Goal: Information Seeking & Learning: Learn about a topic

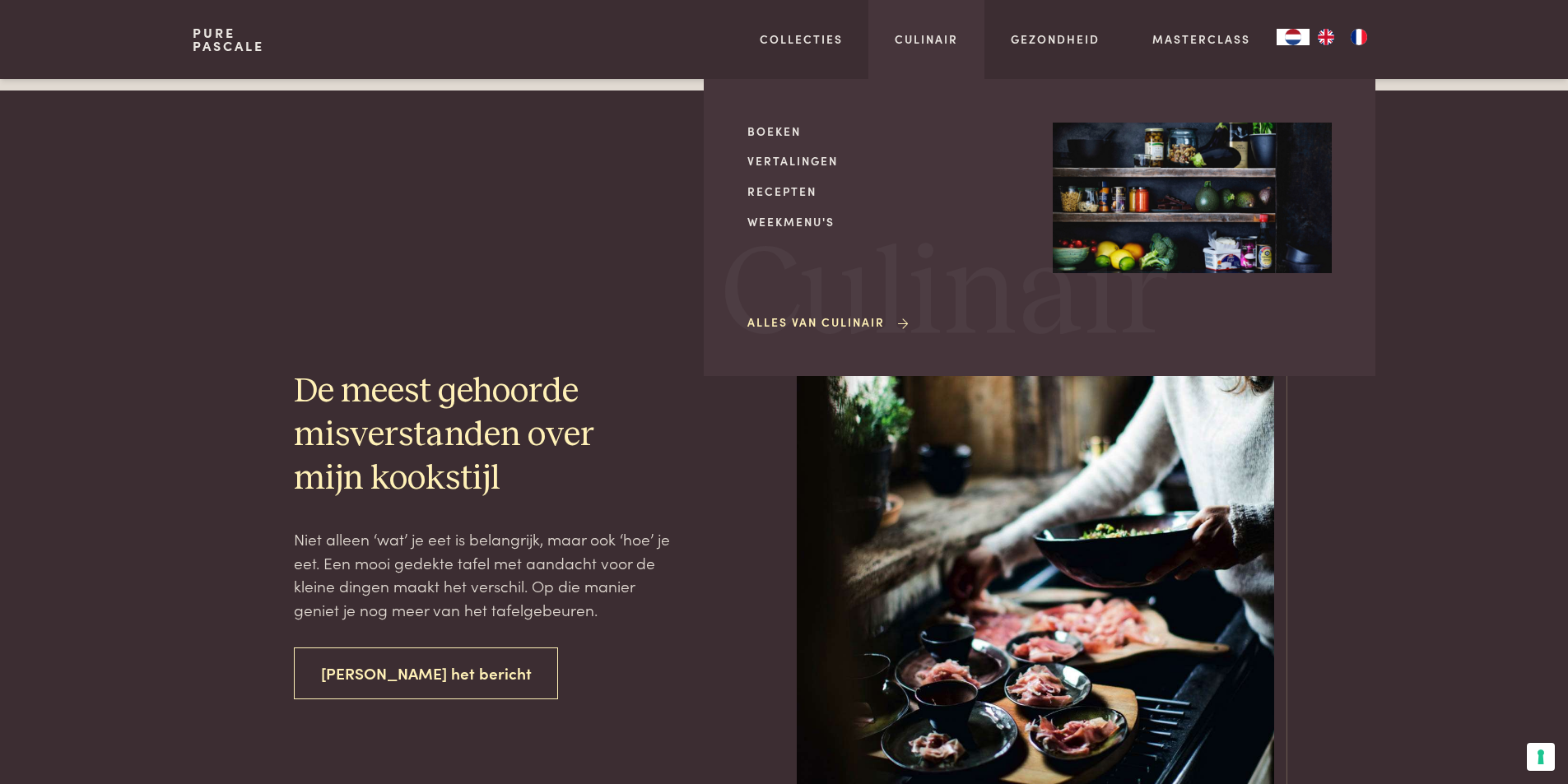
scroll to position [4581, 0]
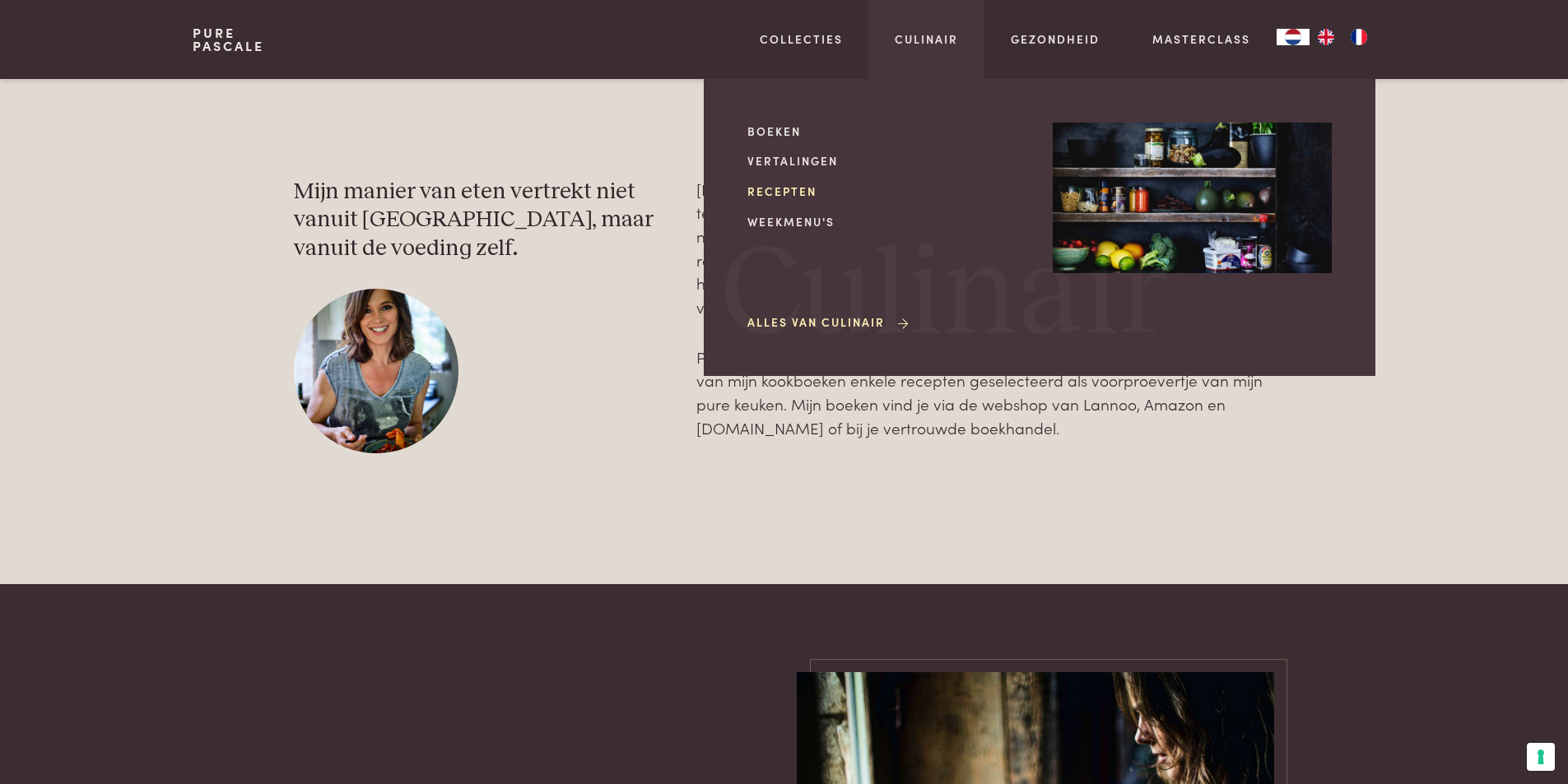
click at [799, 196] on link "Recepten" at bounding box center [887, 192] width 279 height 18
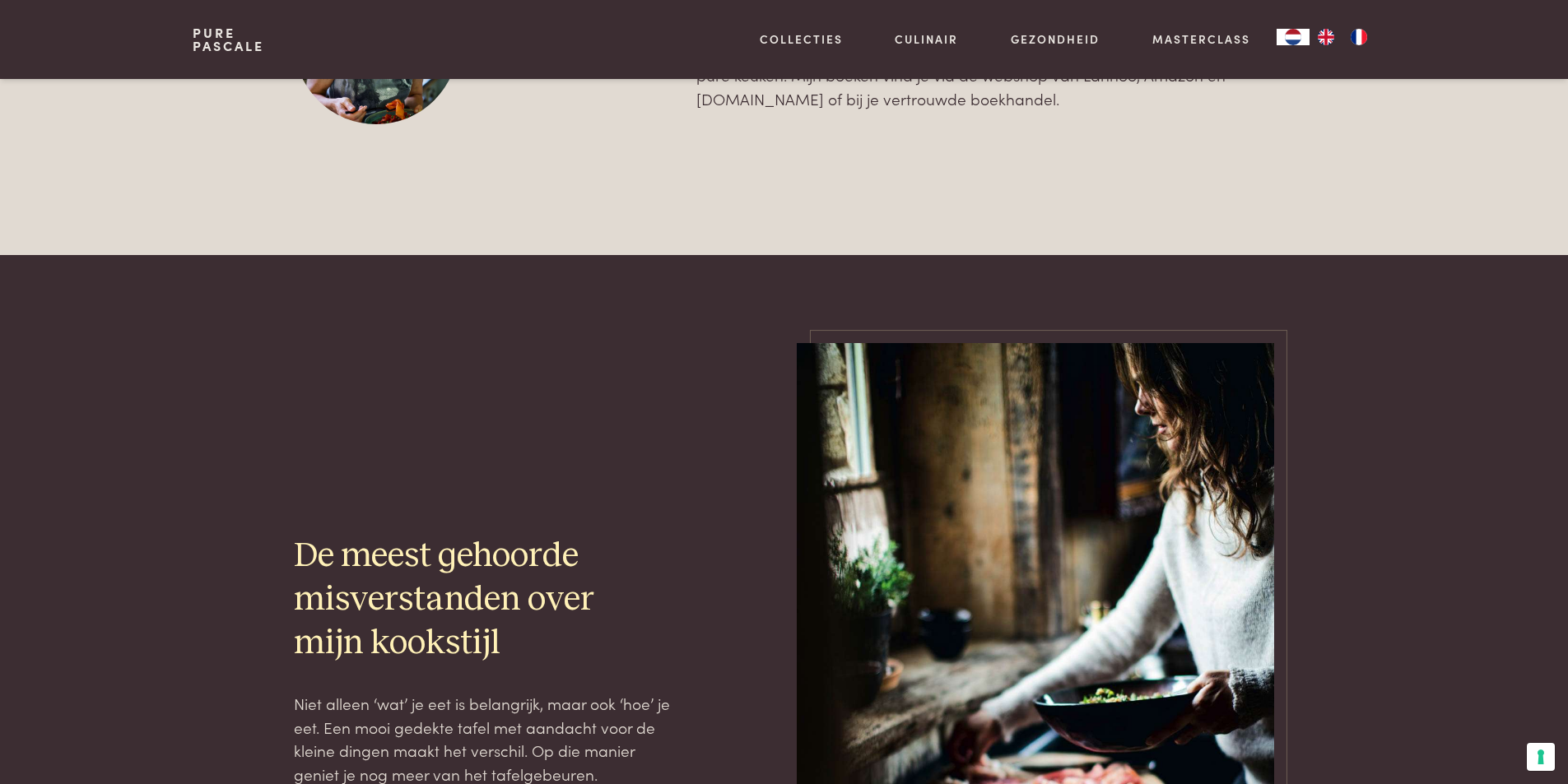
scroll to position [4745, 0]
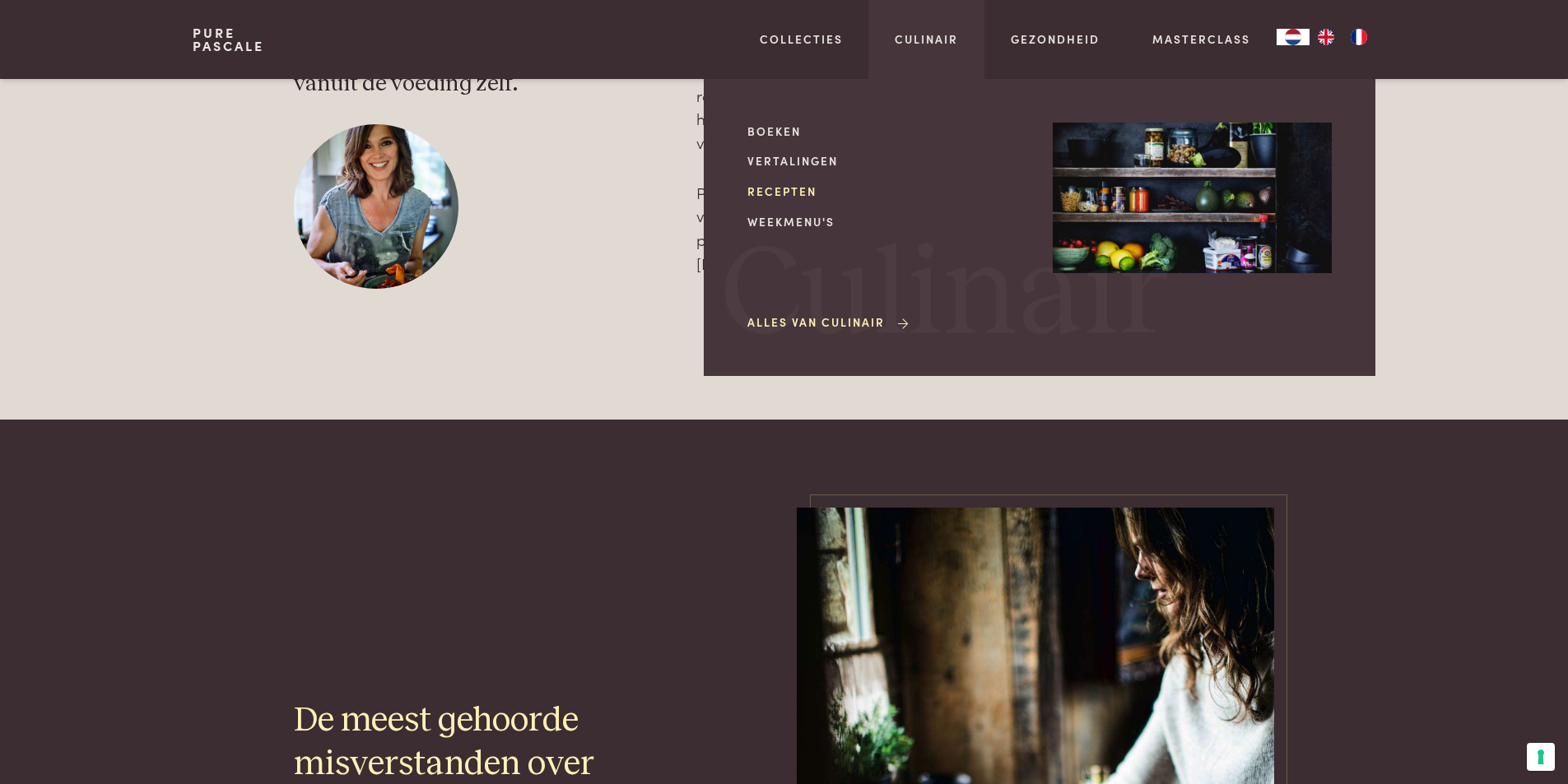
click at [783, 185] on link "Recepten" at bounding box center [887, 192] width 279 height 18
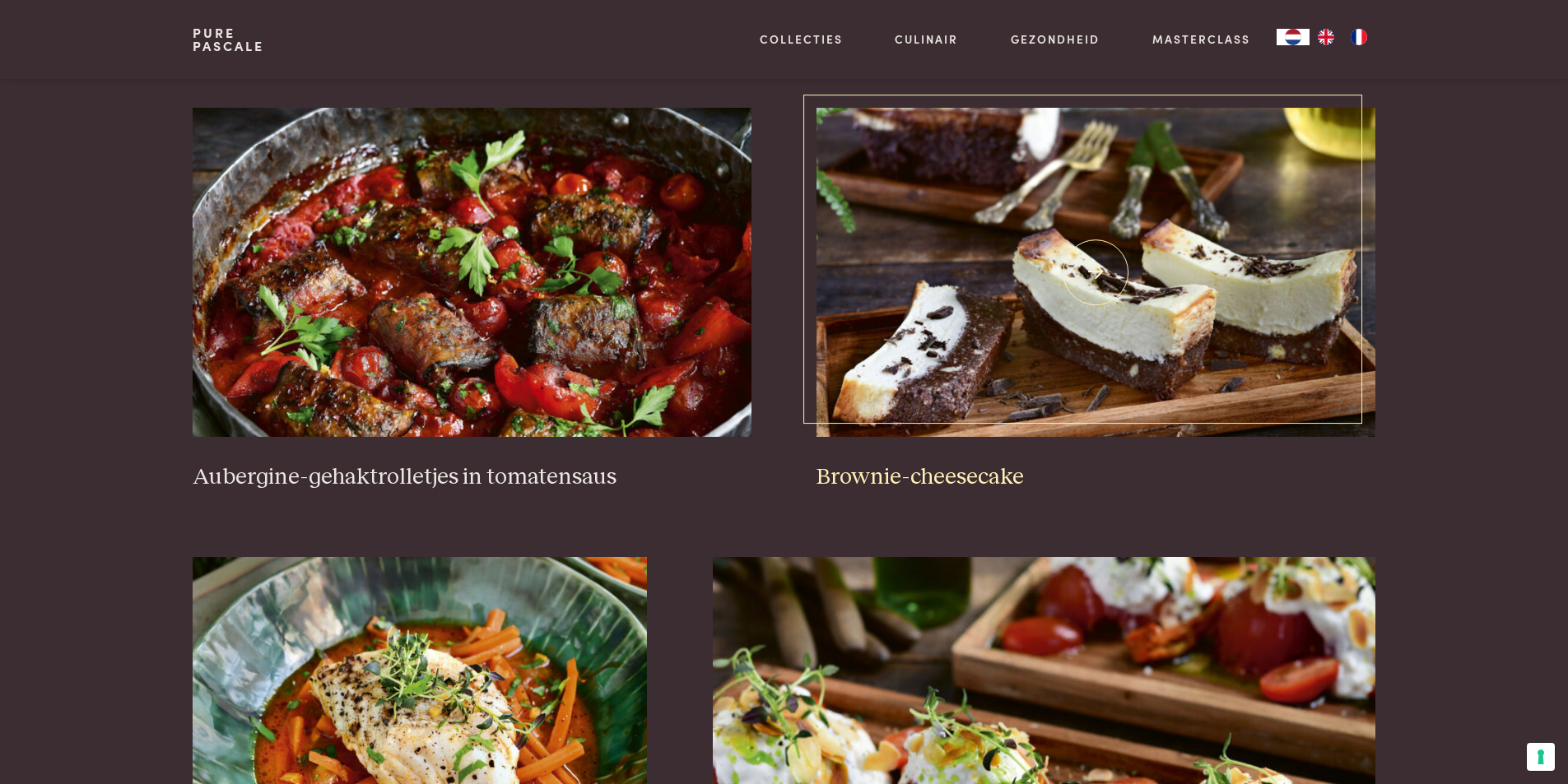
scroll to position [741, 0]
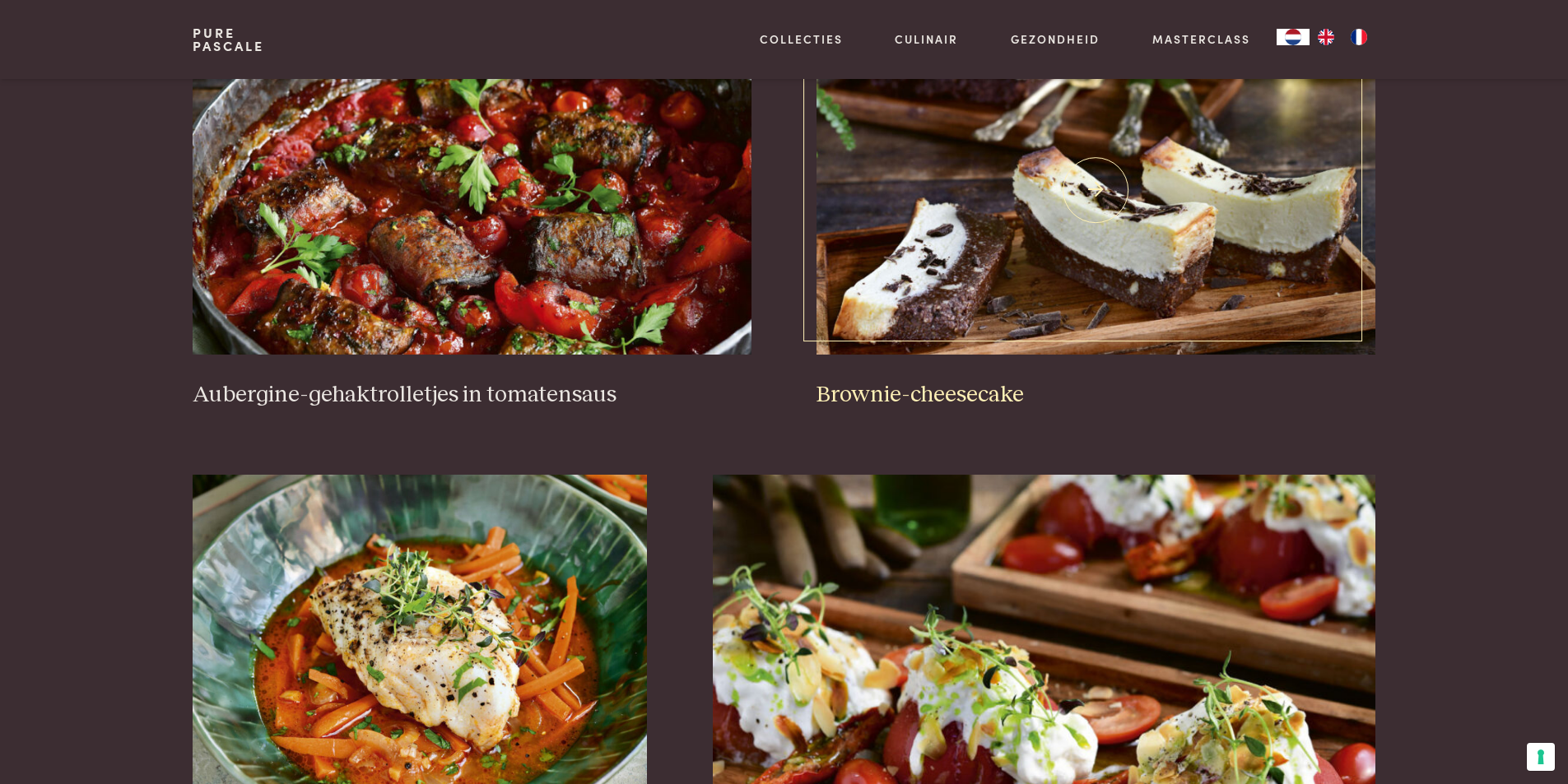
click at [929, 397] on h3 "Brownie-cheesecake" at bounding box center [1095, 395] width 558 height 28
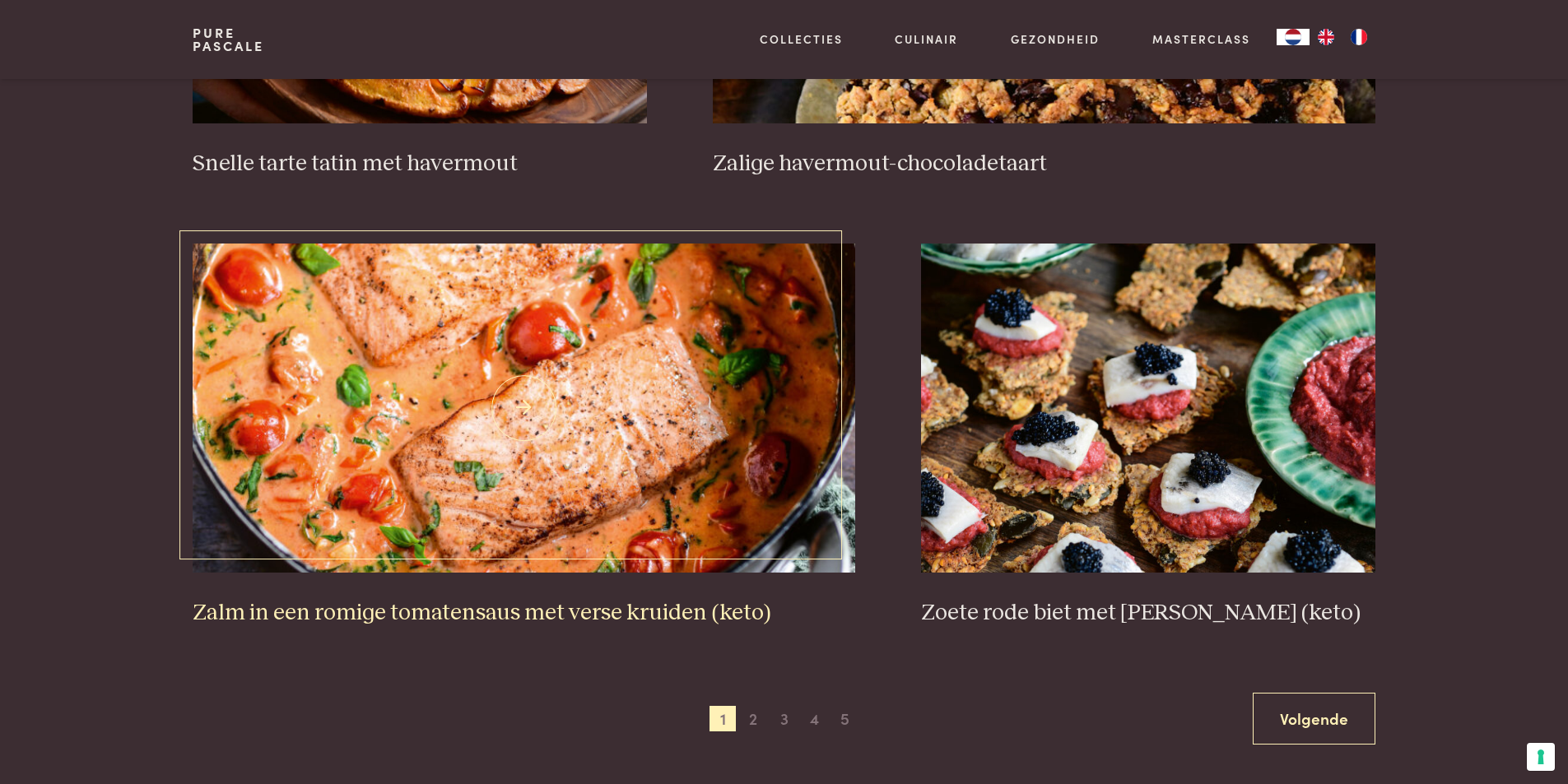
scroll to position [2880, 0]
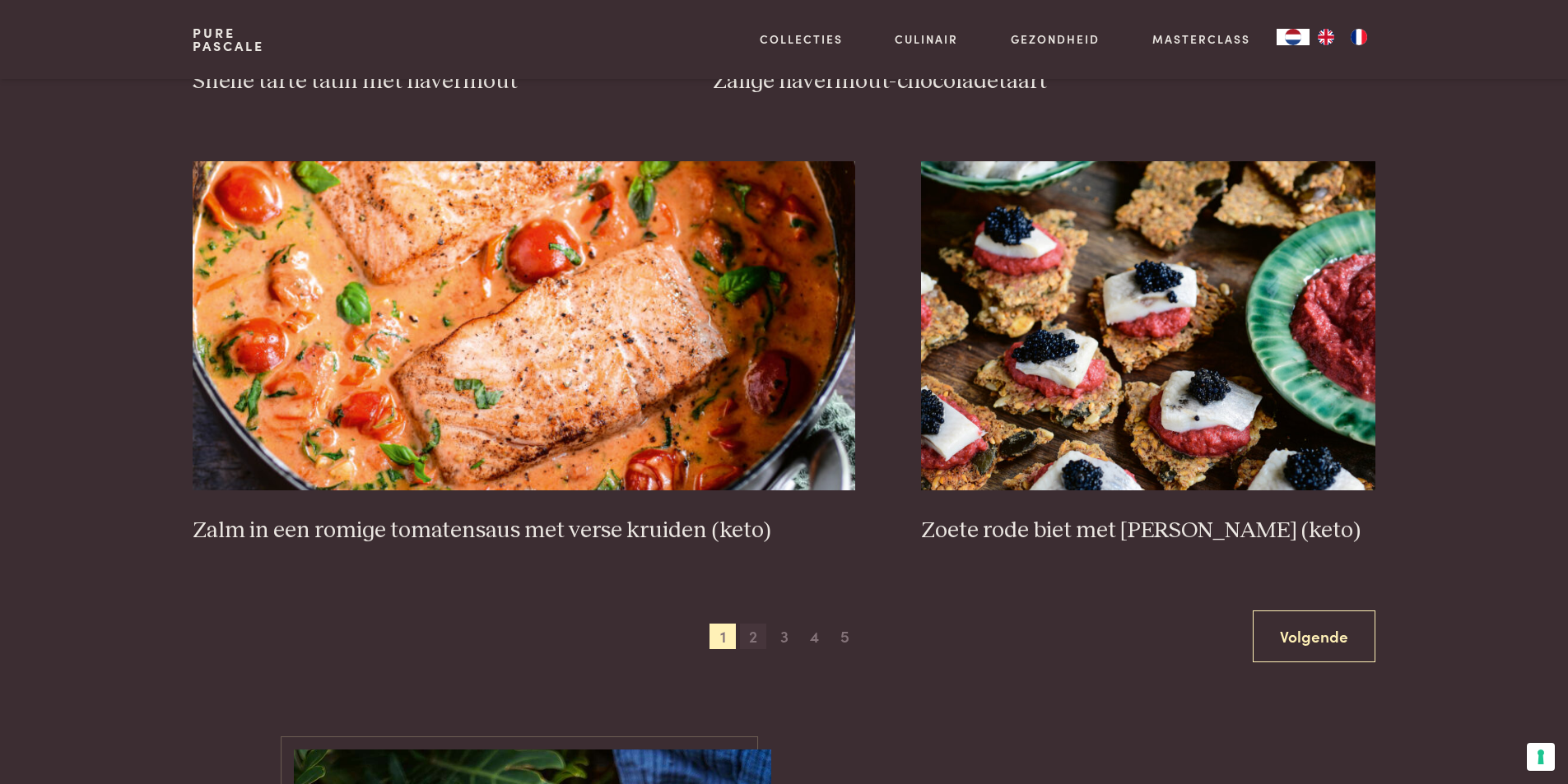
click at [756, 632] on span "2" at bounding box center [753, 637] width 27 height 27
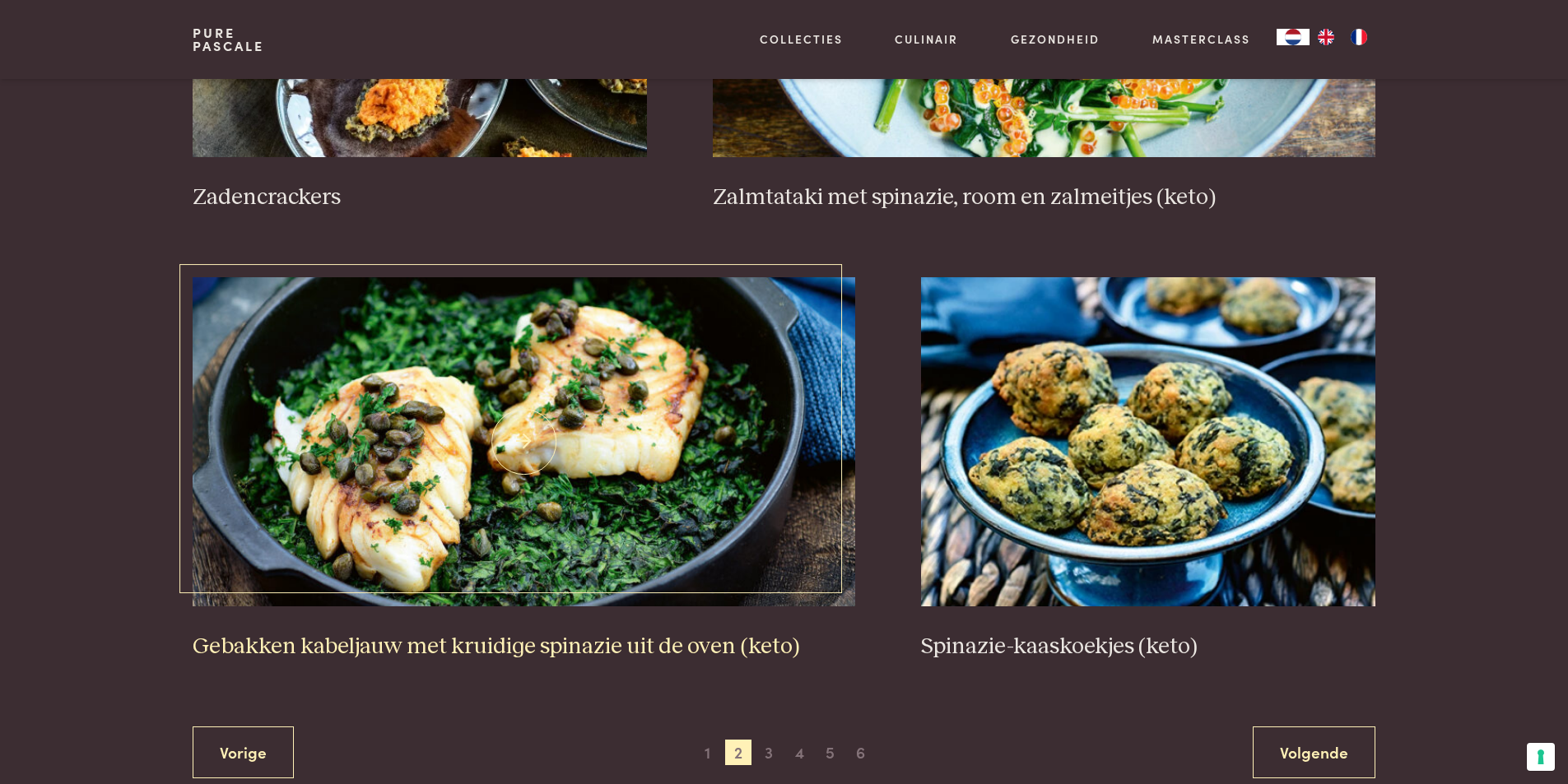
scroll to position [2846, 0]
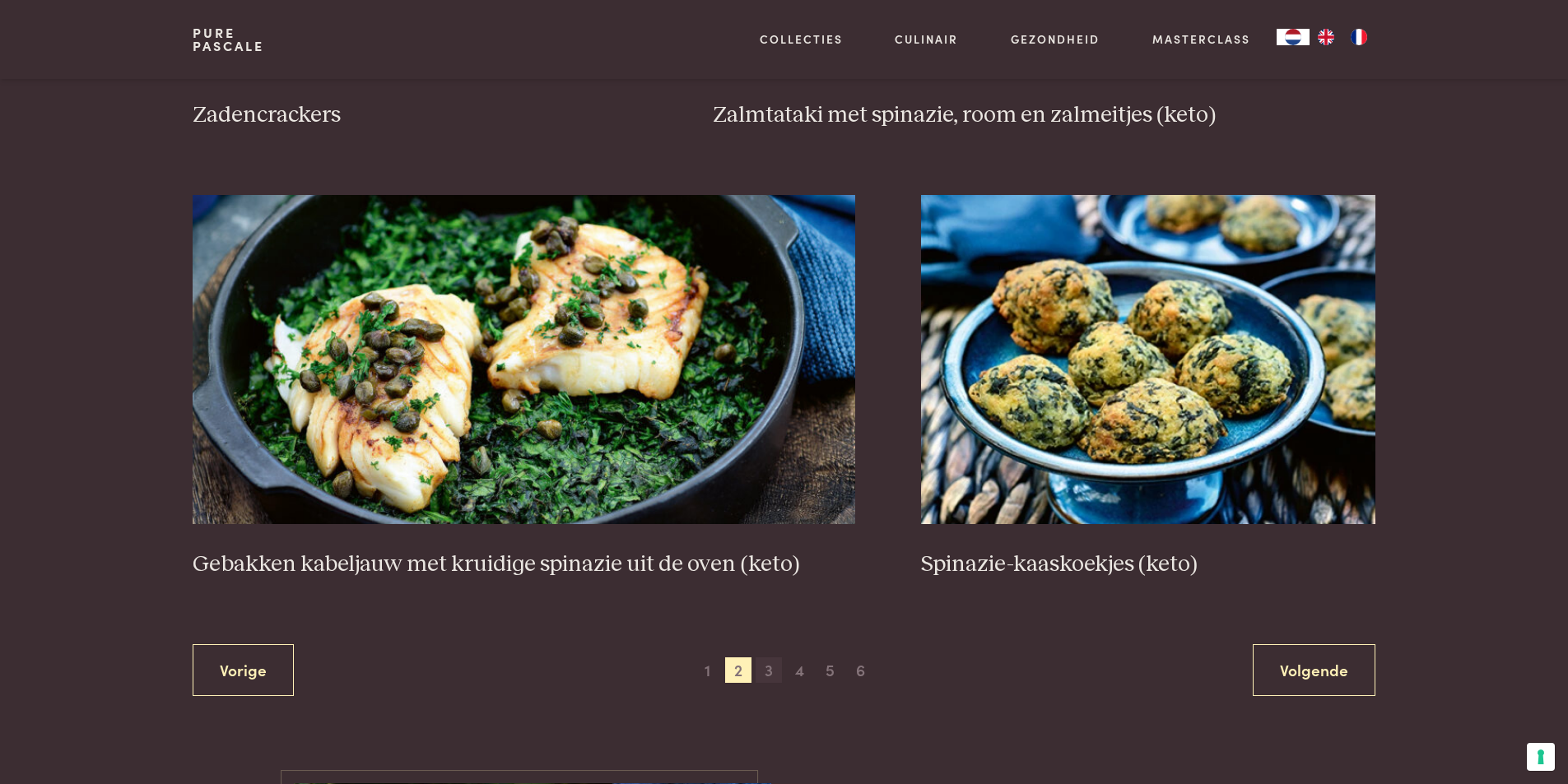
click at [769, 666] on span "3" at bounding box center [768, 670] width 27 height 27
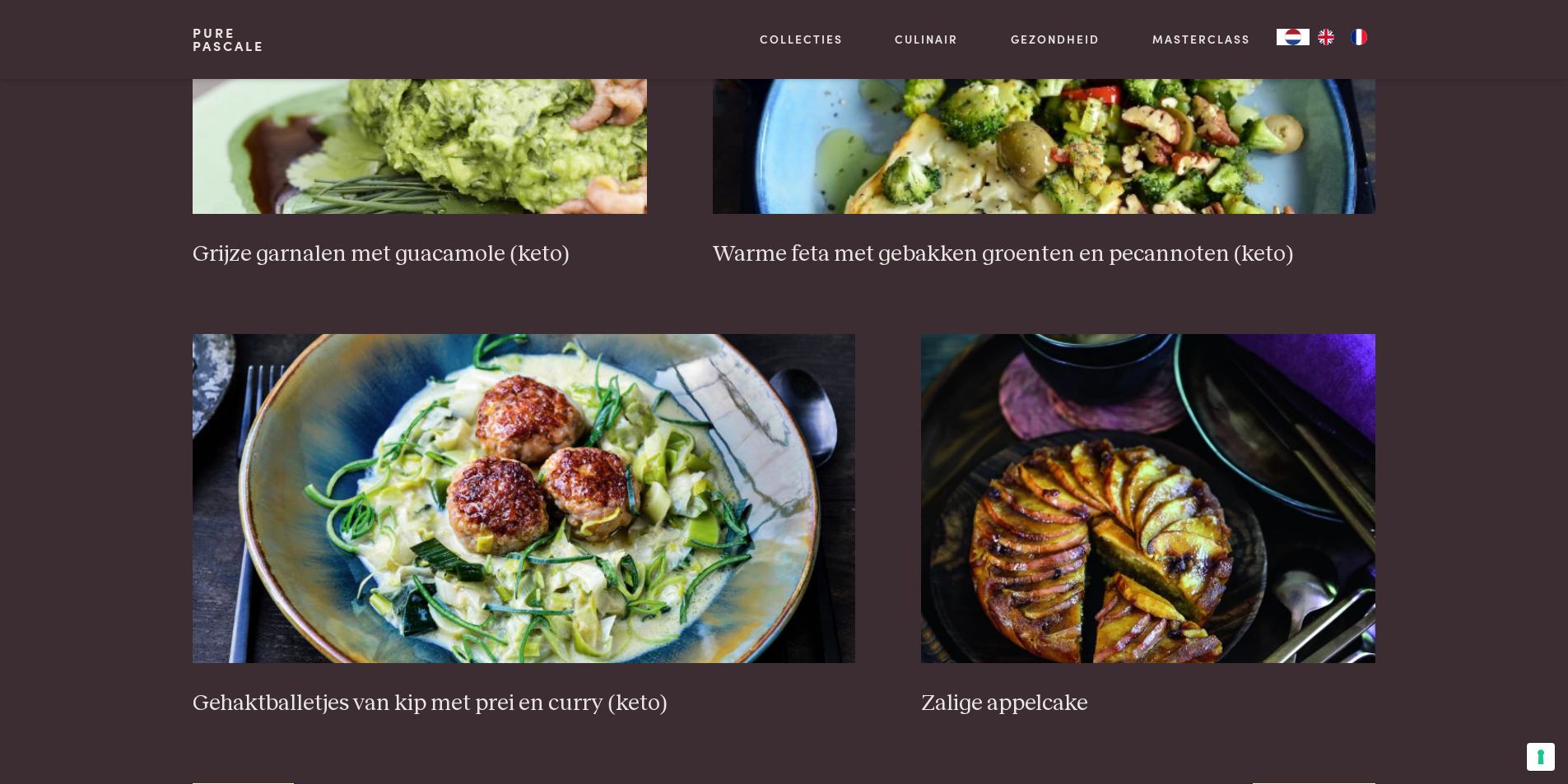
scroll to position [2846, 0]
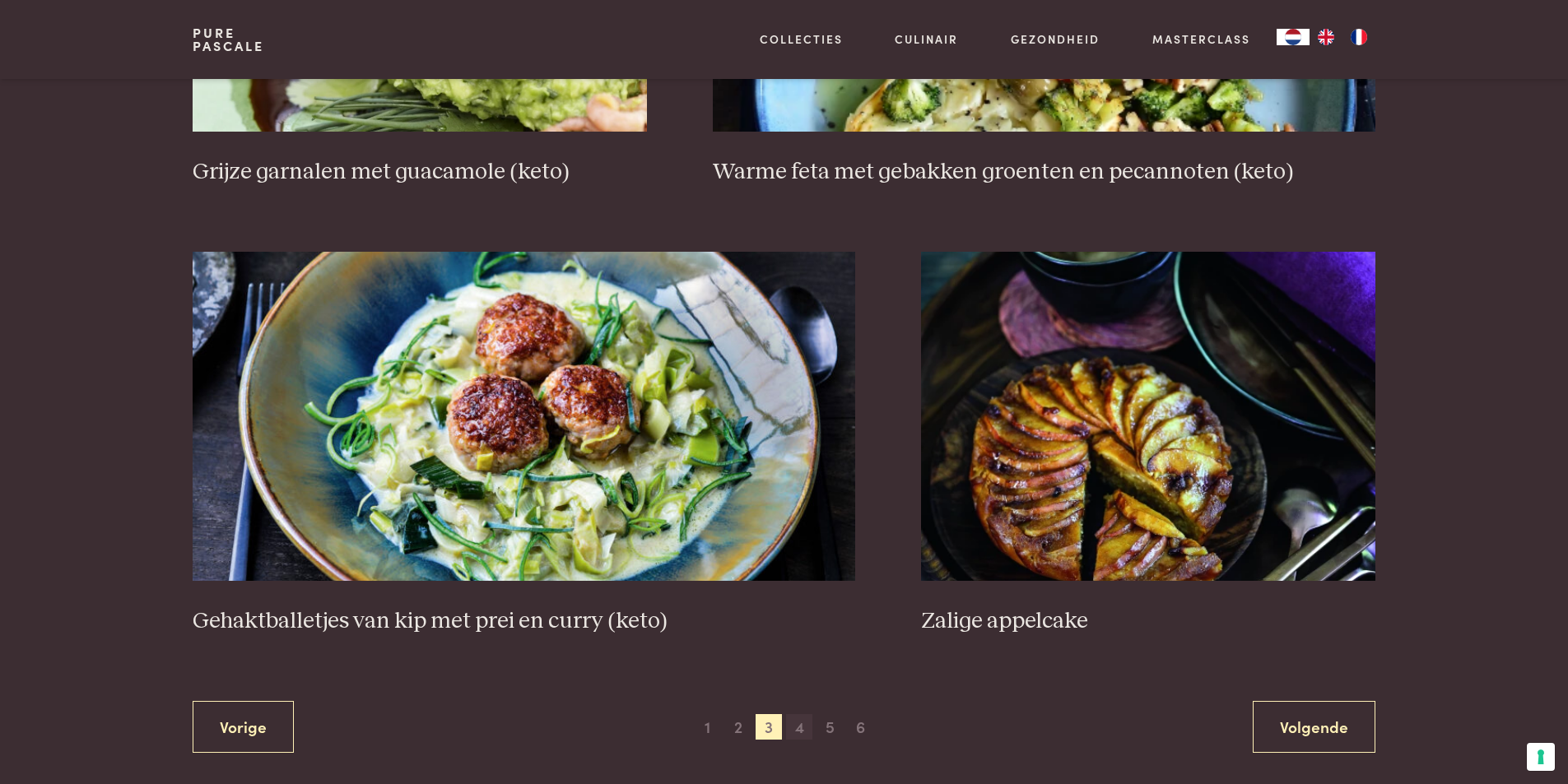
click at [798, 732] on span "4" at bounding box center [799, 727] width 27 height 27
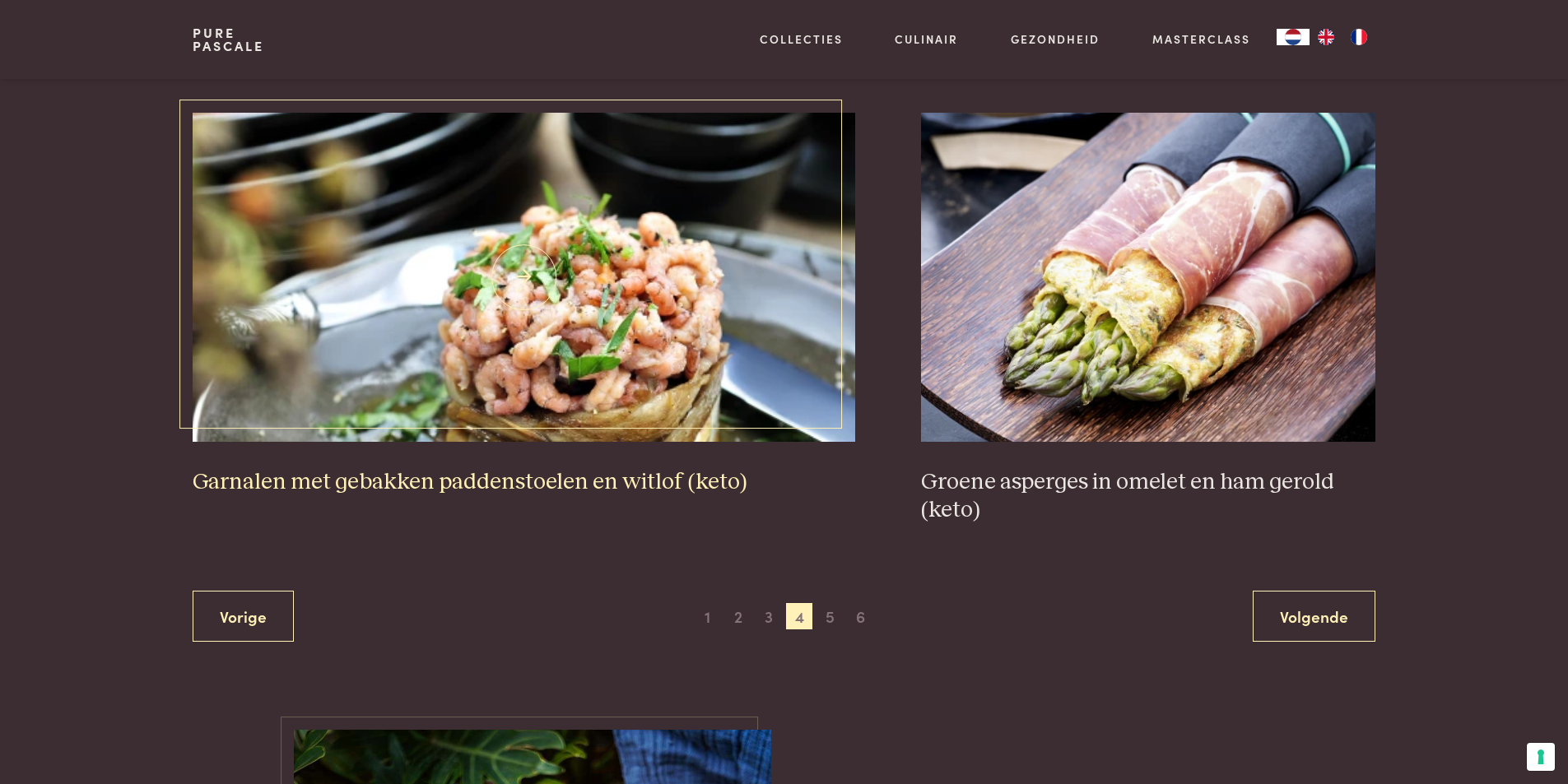
scroll to position [3011, 0]
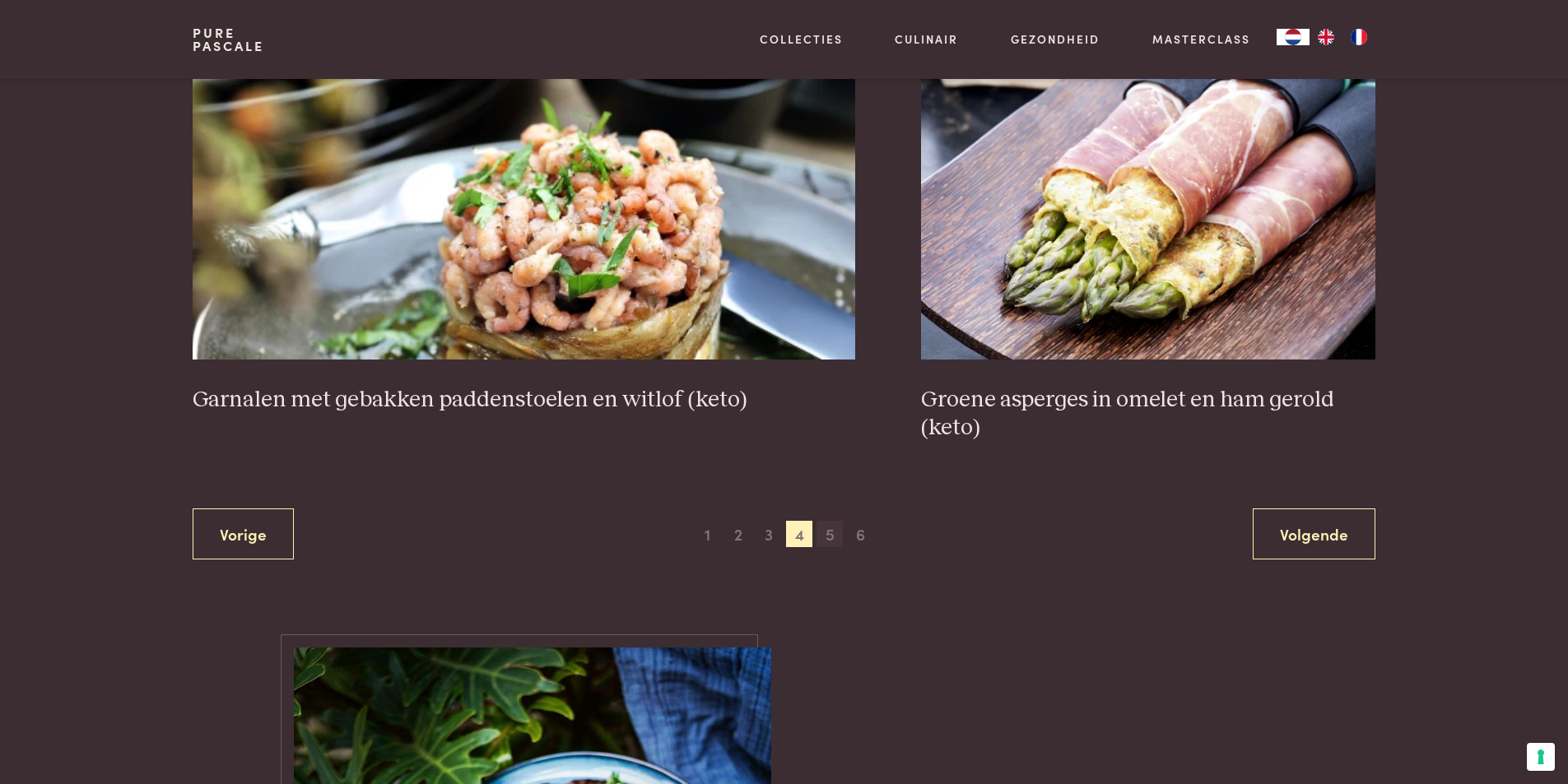
click at [823, 532] on span "5" at bounding box center [829, 533] width 27 height 27
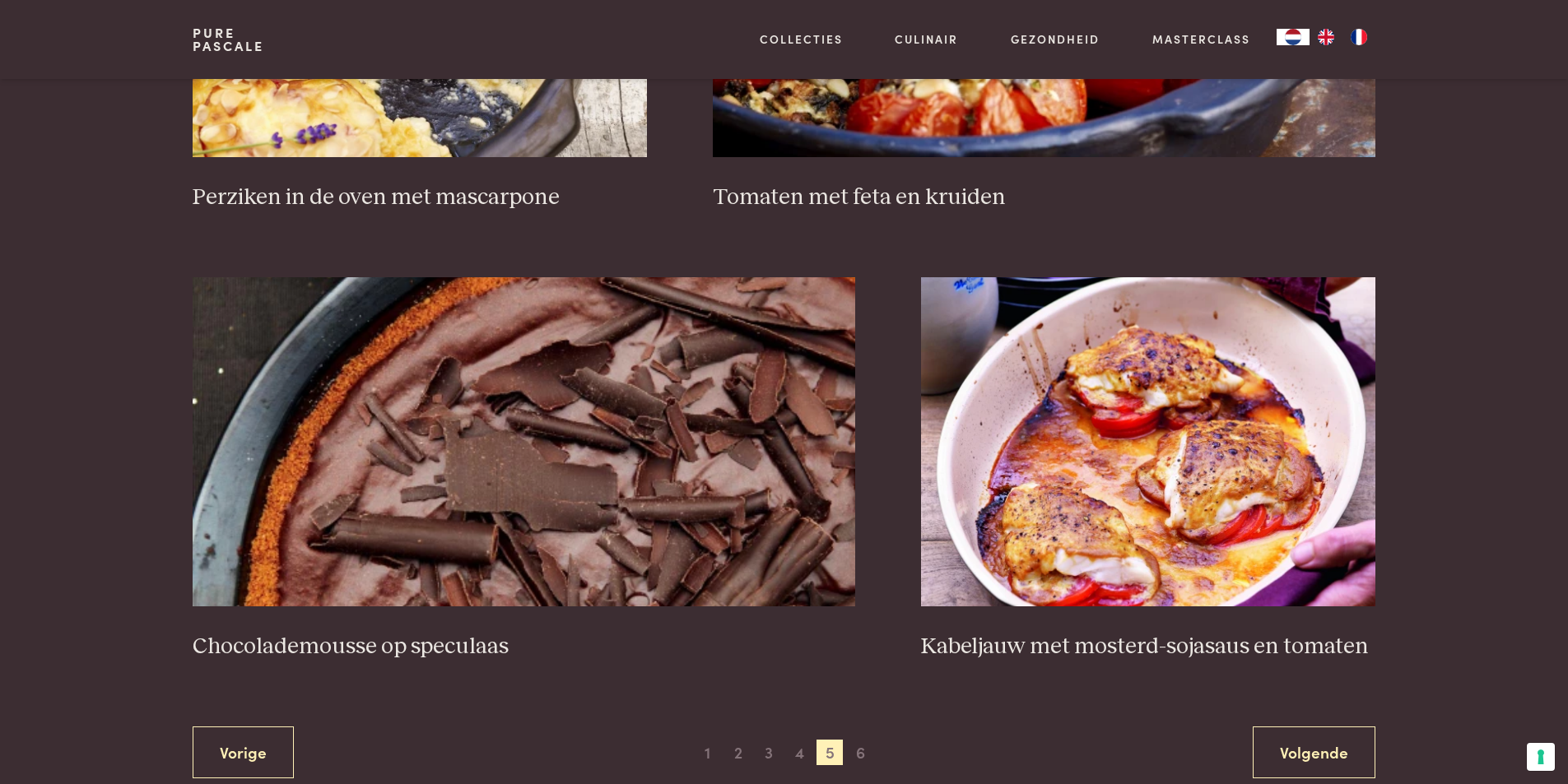
scroll to position [2929, 0]
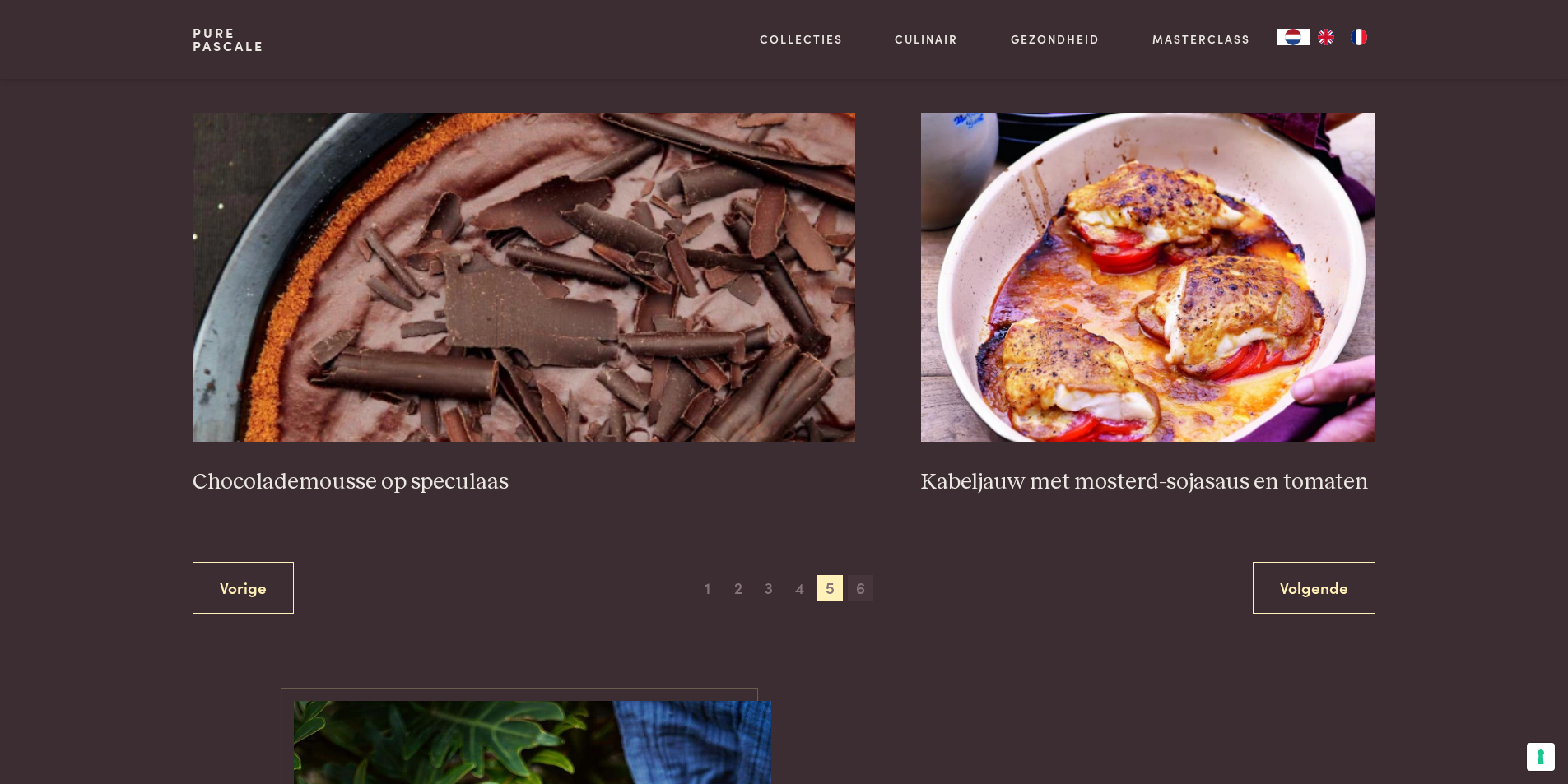
click at [863, 583] on span "6" at bounding box center [861, 588] width 27 height 27
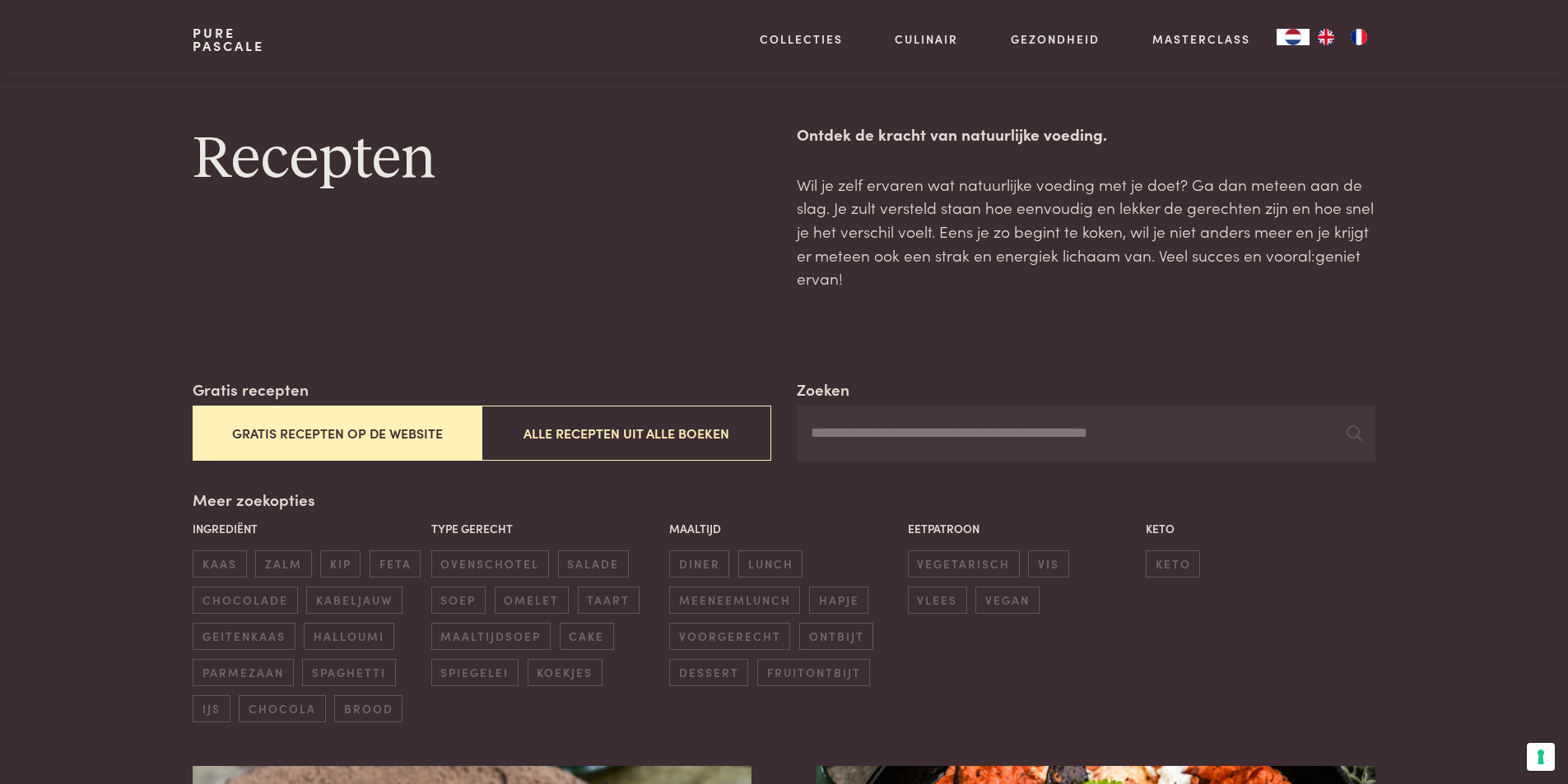
scroll to position [753, 0]
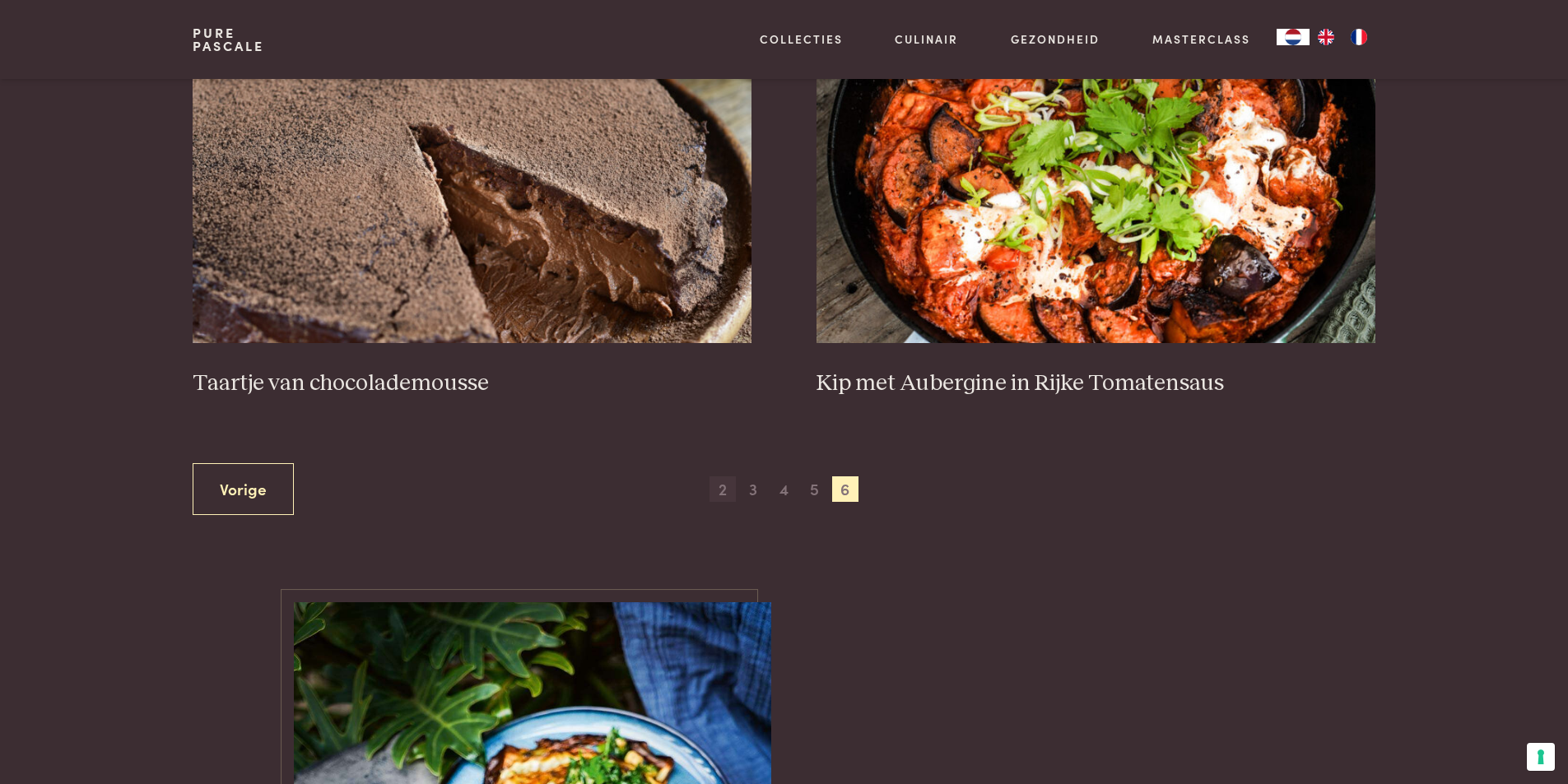
click at [722, 493] on span "2" at bounding box center [722, 489] width 27 height 27
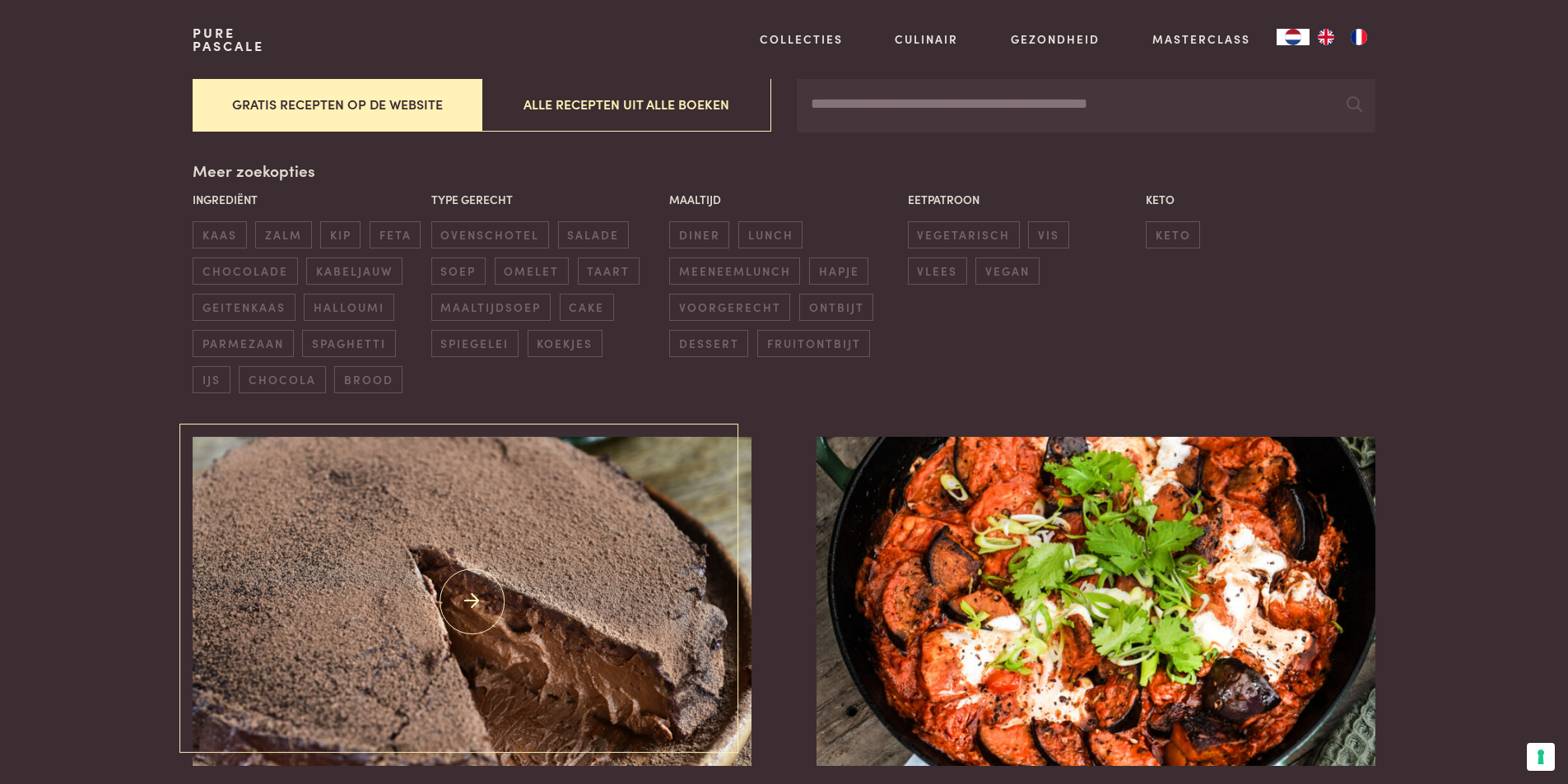
scroll to position [576, 0]
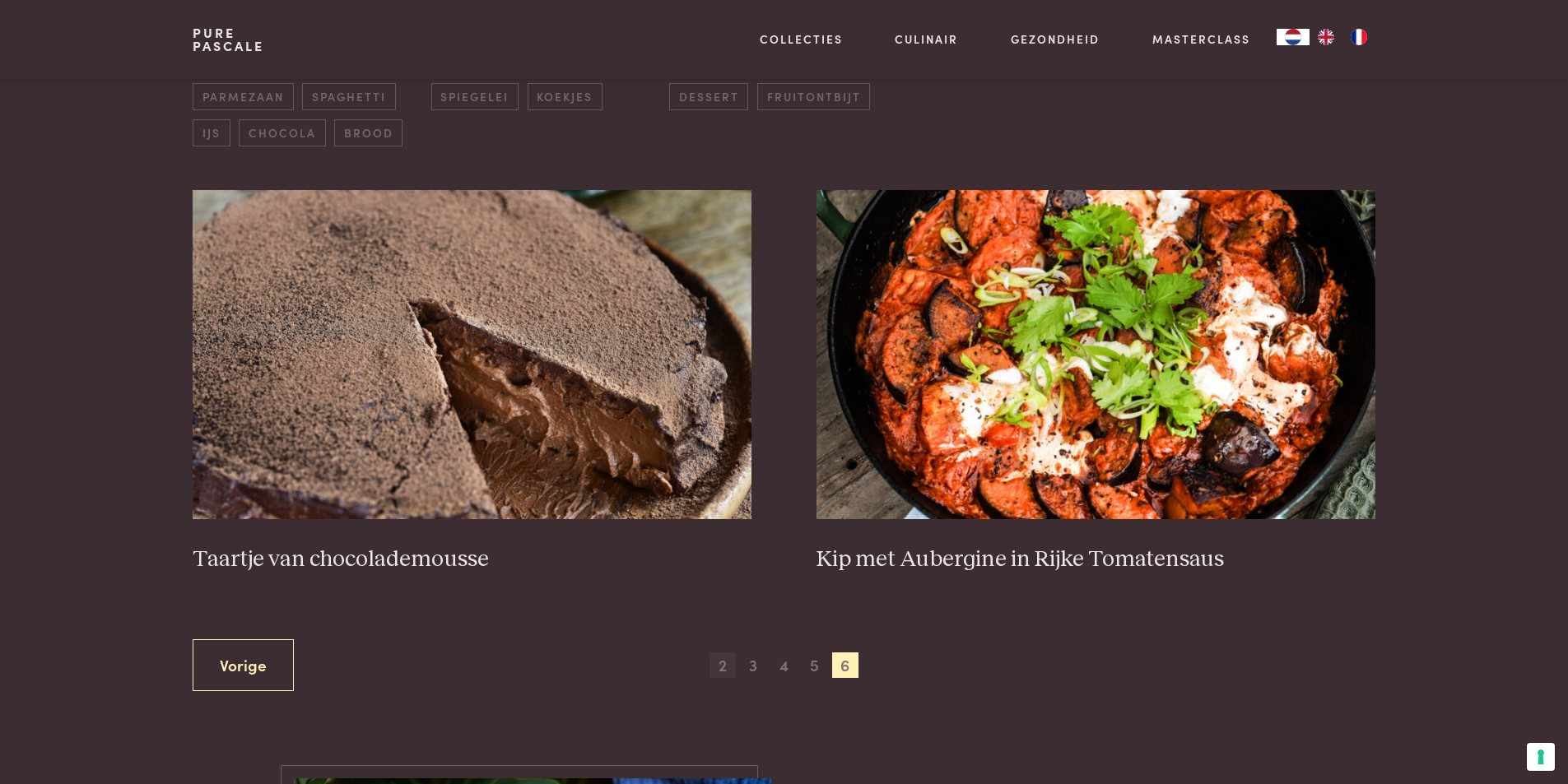
click at [719, 666] on span "2" at bounding box center [722, 665] width 27 height 27
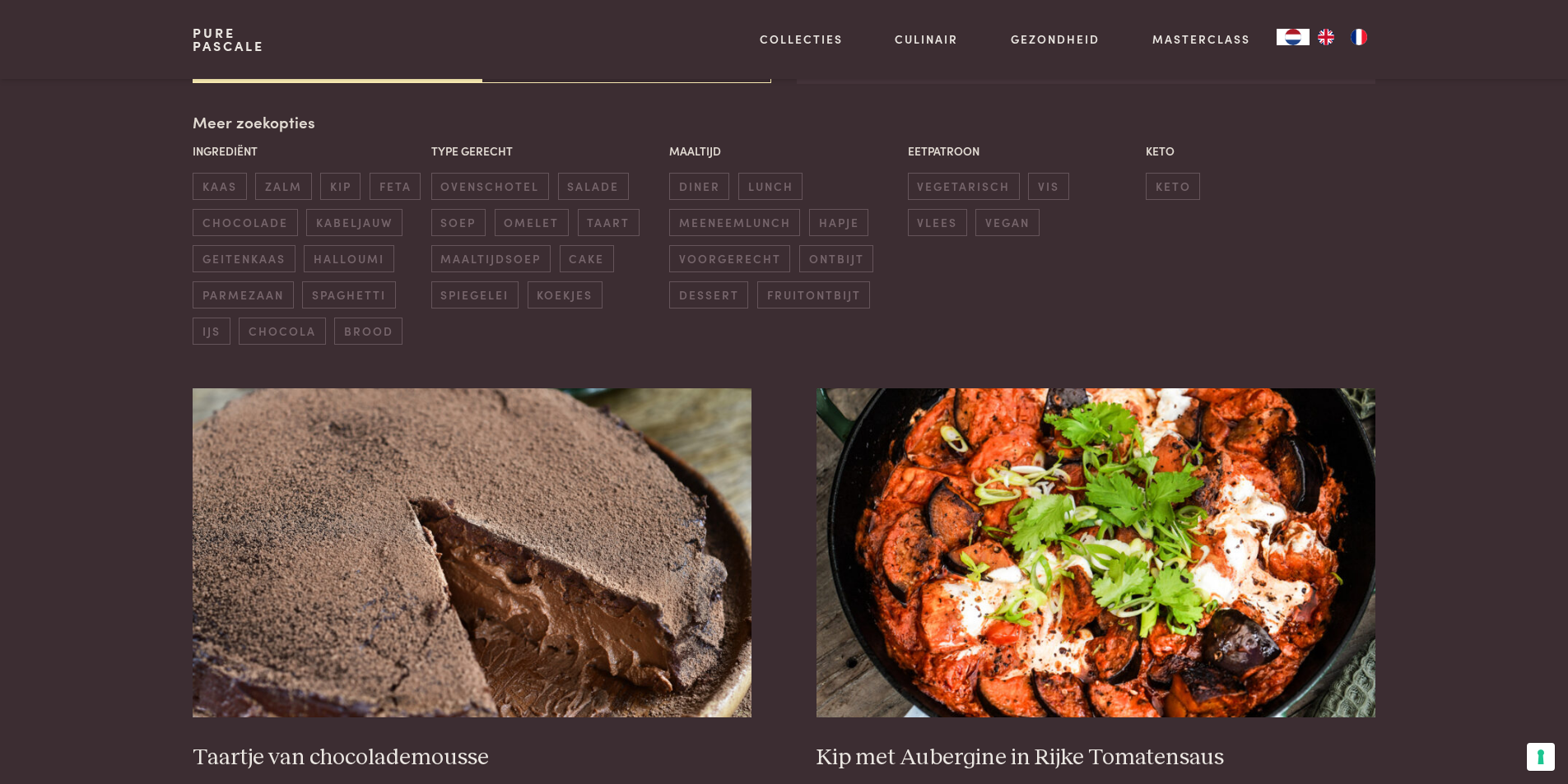
scroll to position [706, 0]
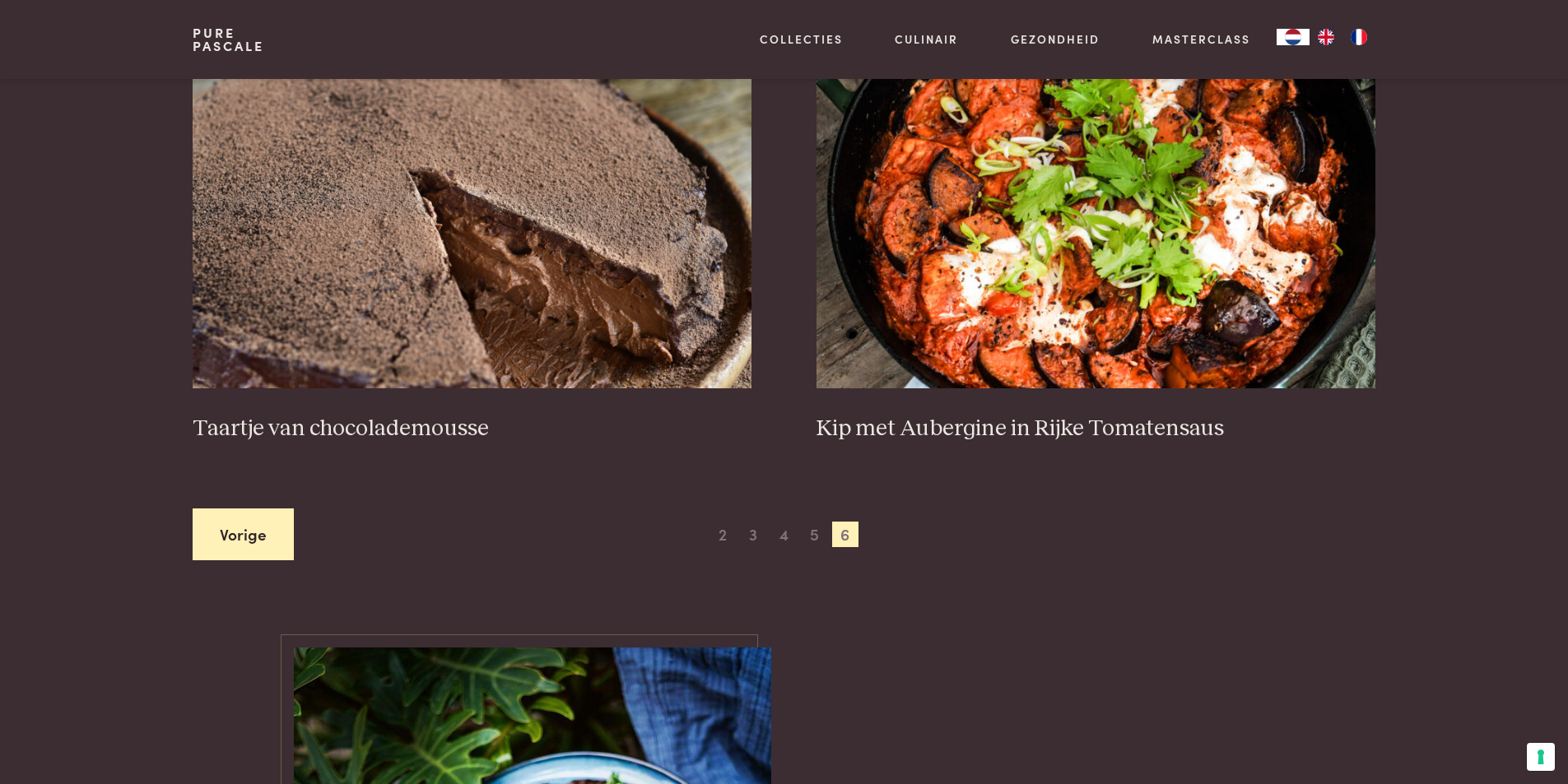
click at [236, 539] on link "Vorige" at bounding box center [243, 534] width 101 height 52
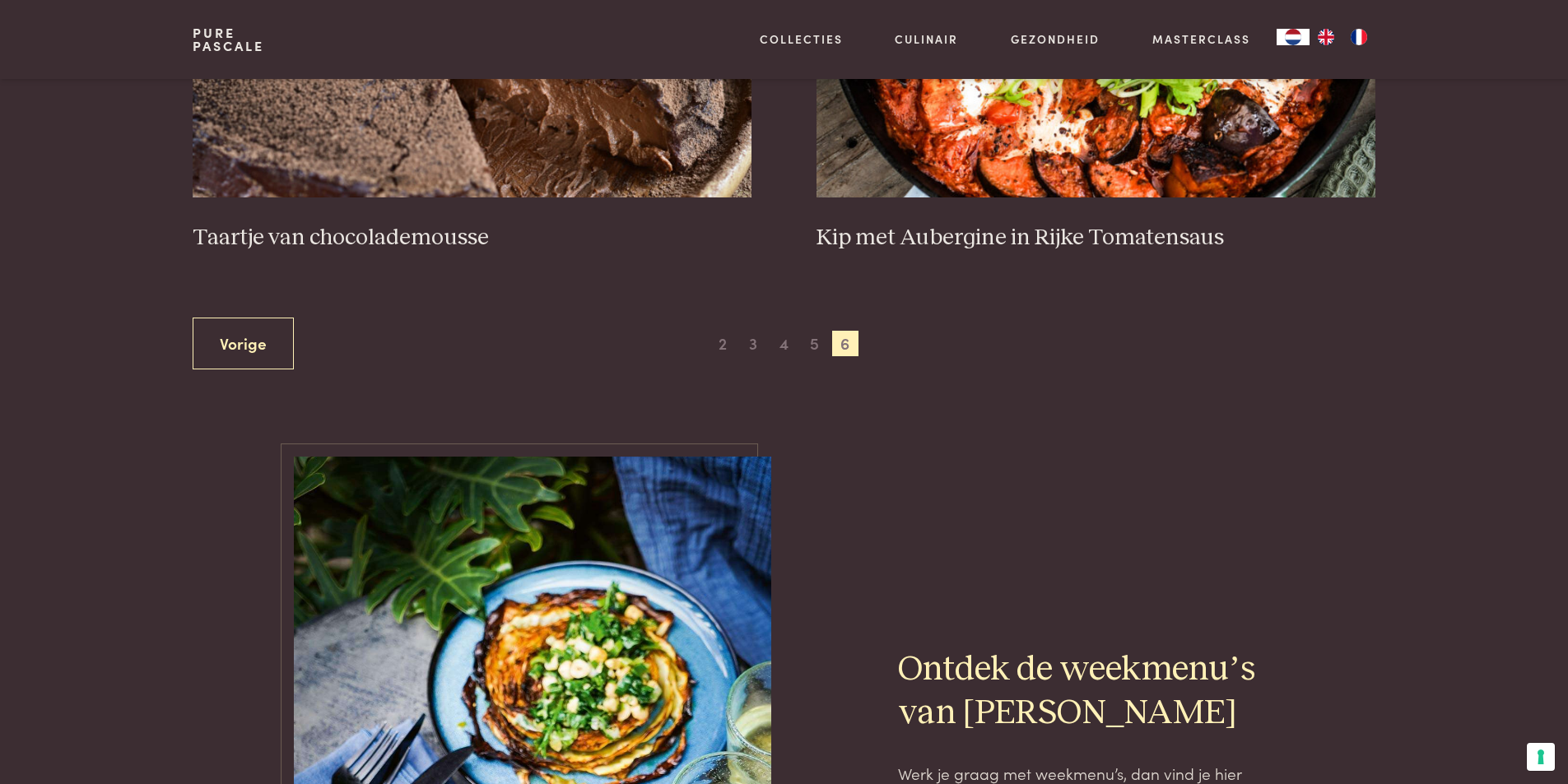
scroll to position [980, 0]
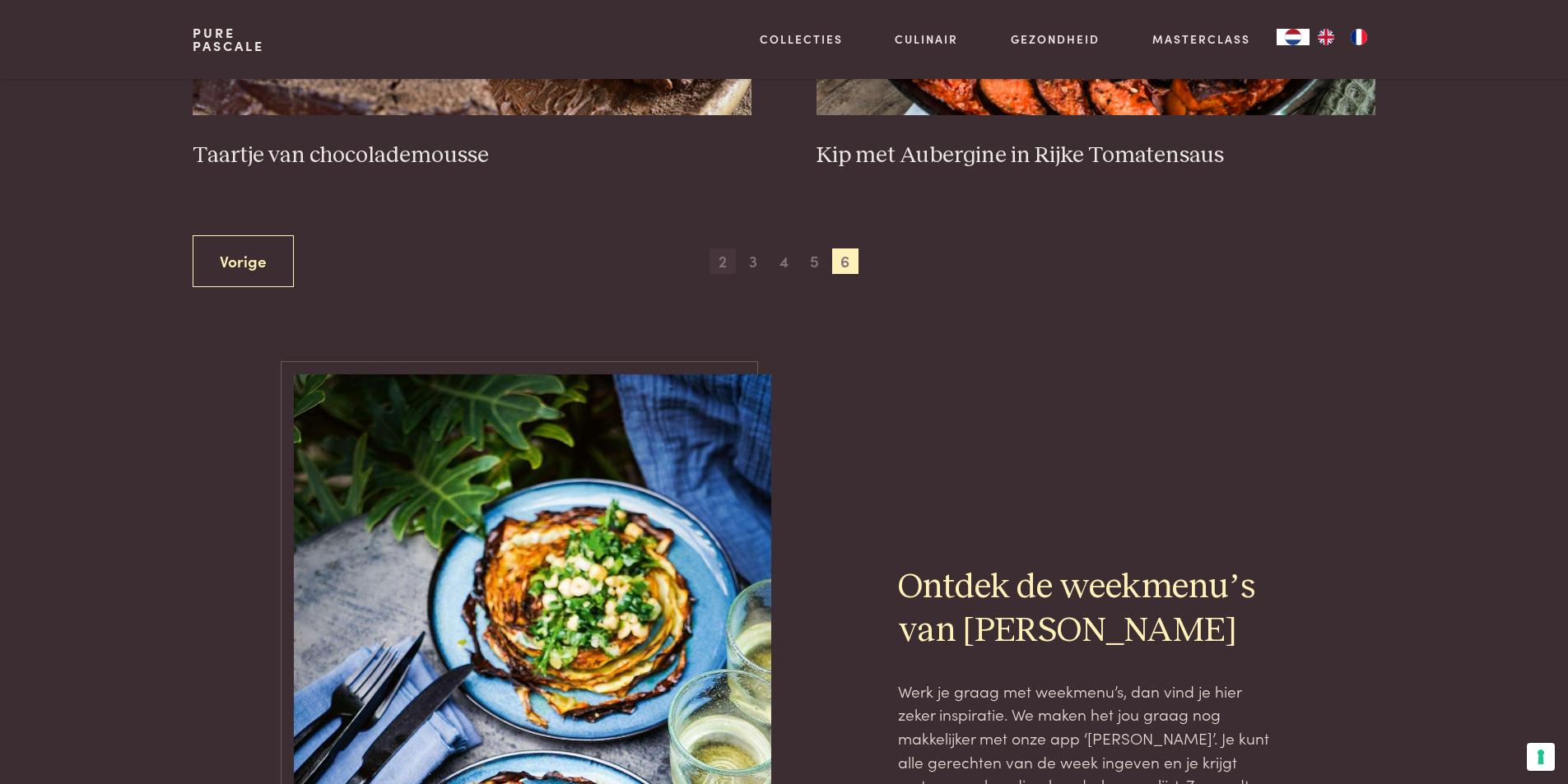
click at [718, 261] on span "2" at bounding box center [722, 261] width 27 height 27
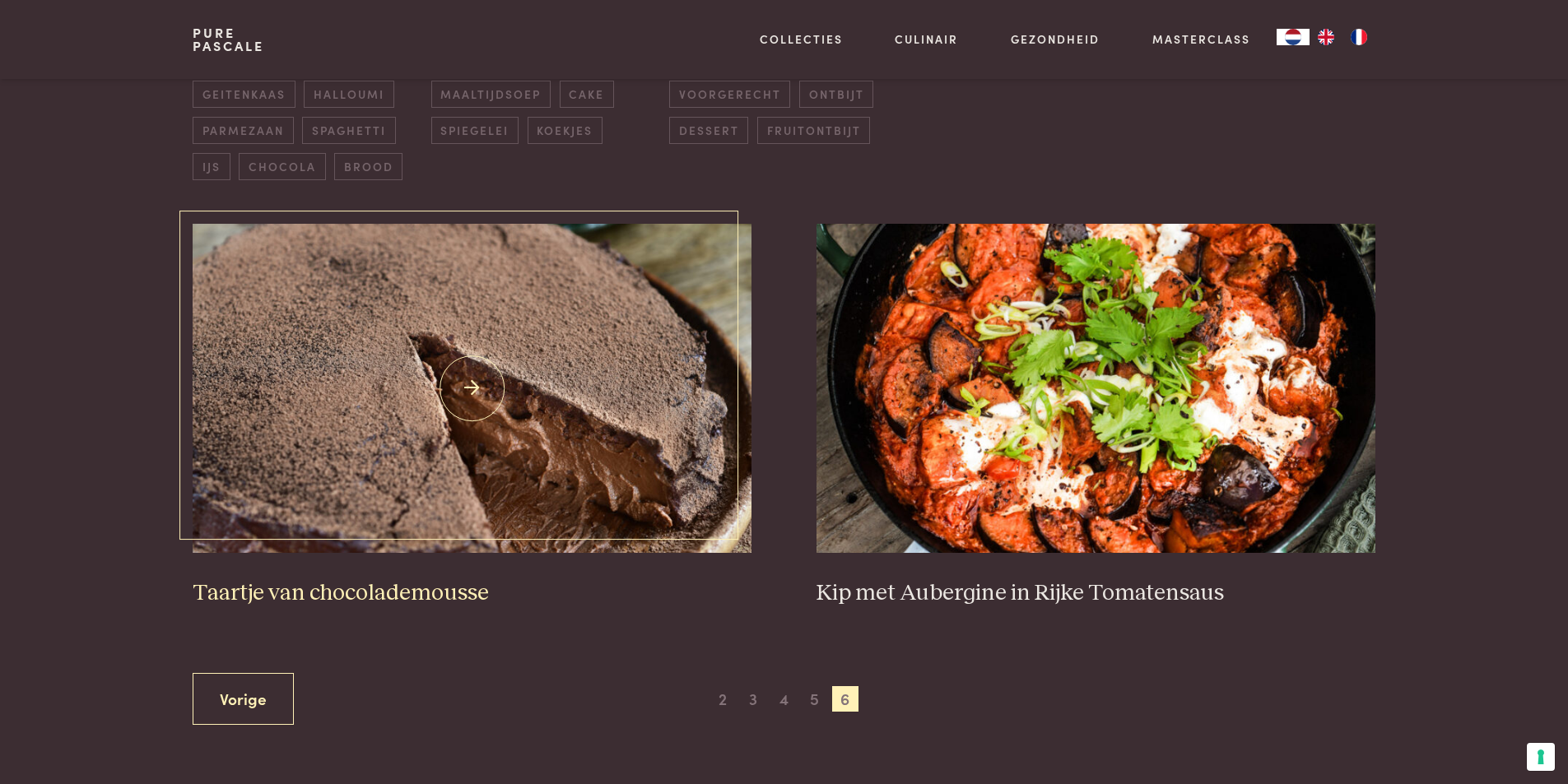
scroll to position [625, 0]
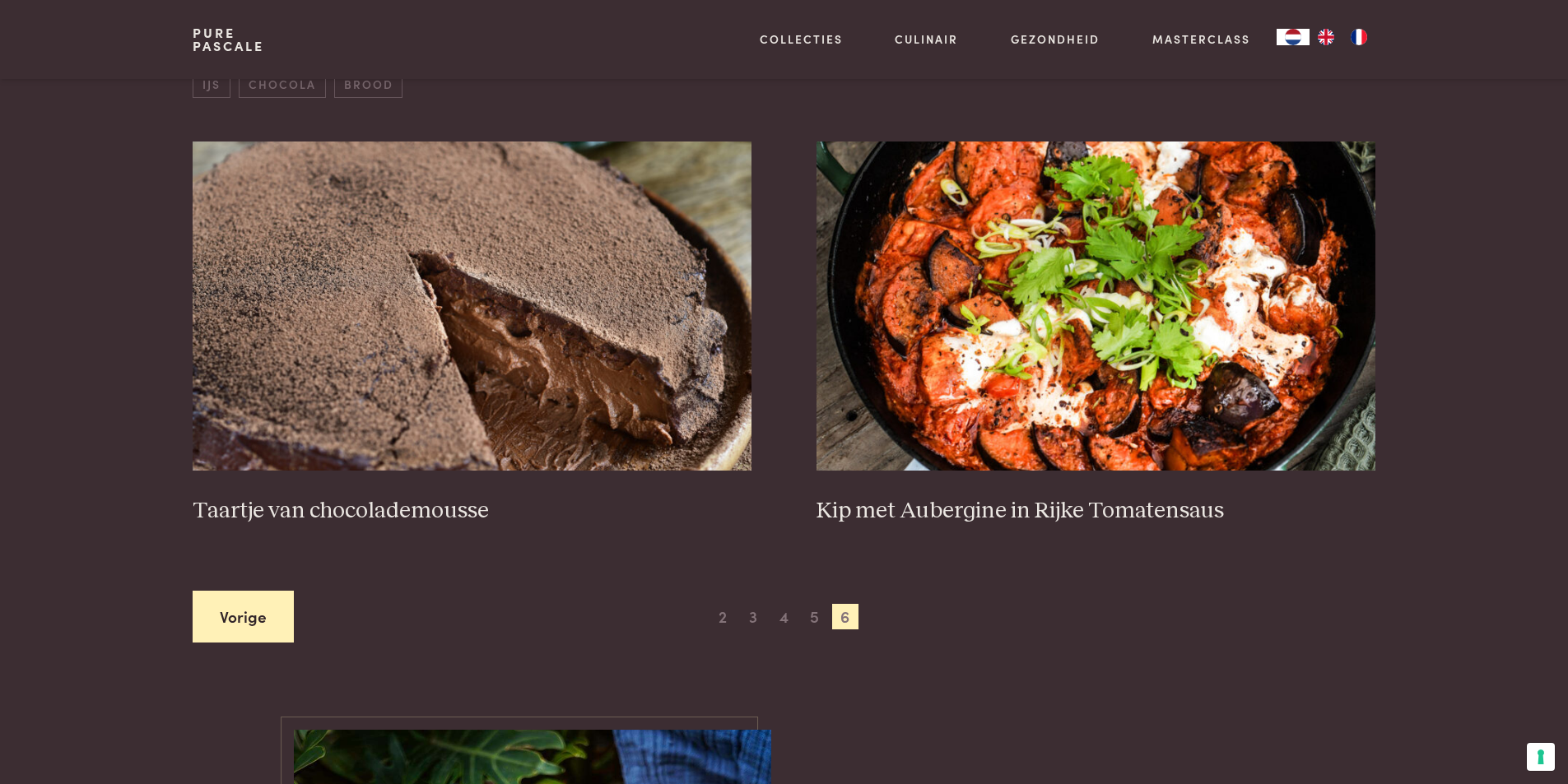
click at [242, 622] on link "Vorige" at bounding box center [243, 616] width 101 height 52
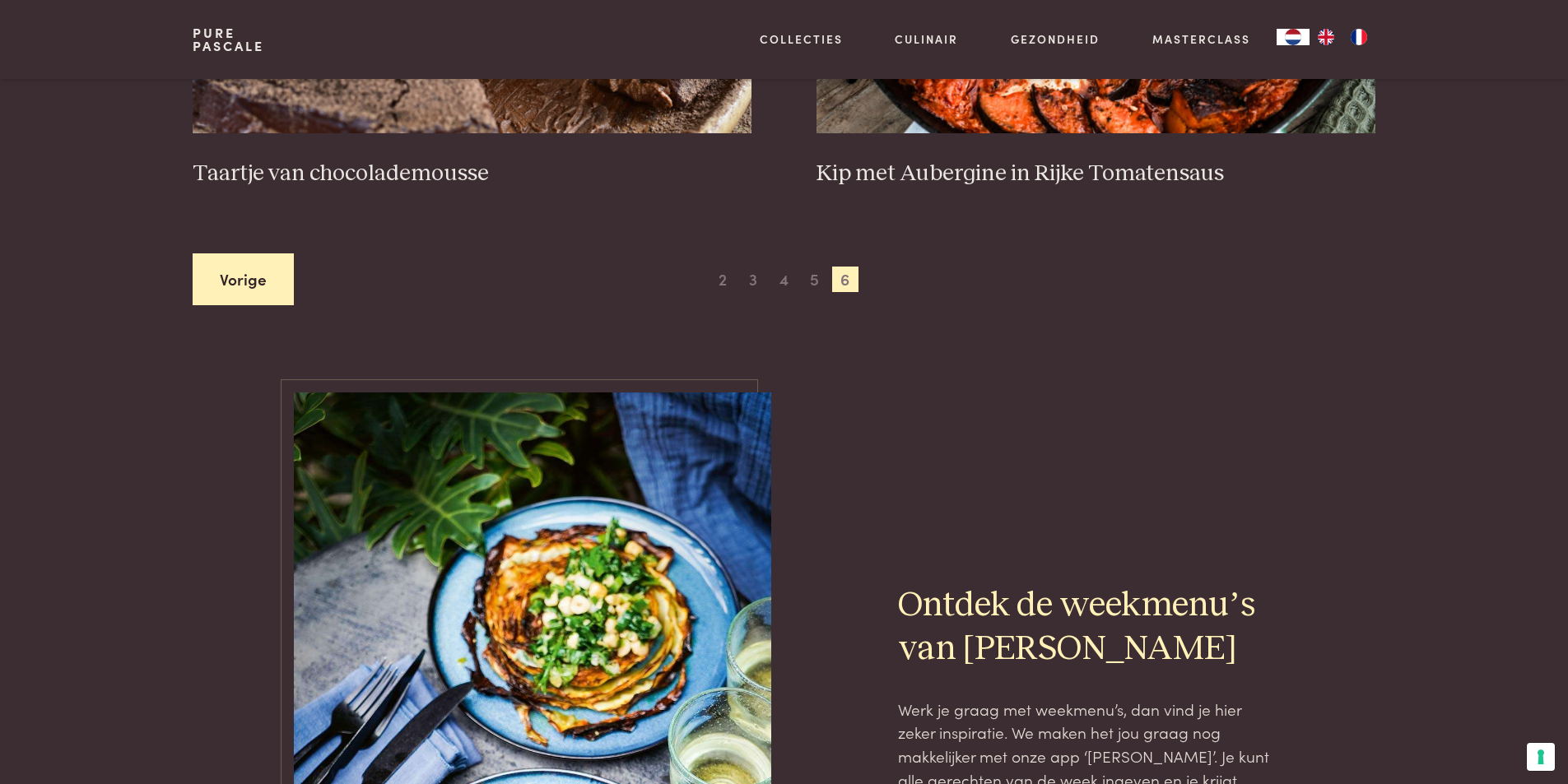
click at [251, 269] on link "Vorige" at bounding box center [243, 279] width 101 height 52
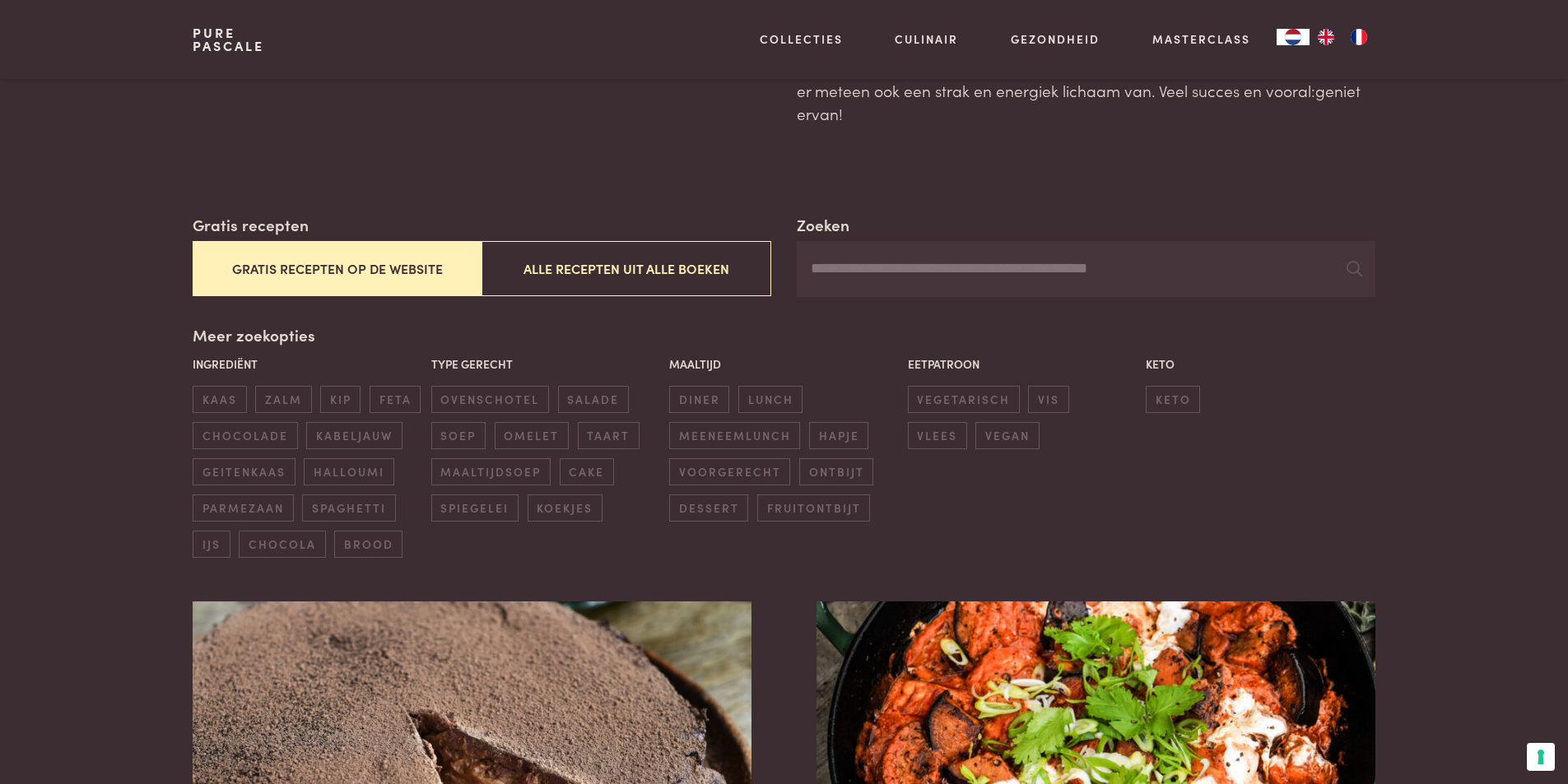
scroll to position [83, 0]
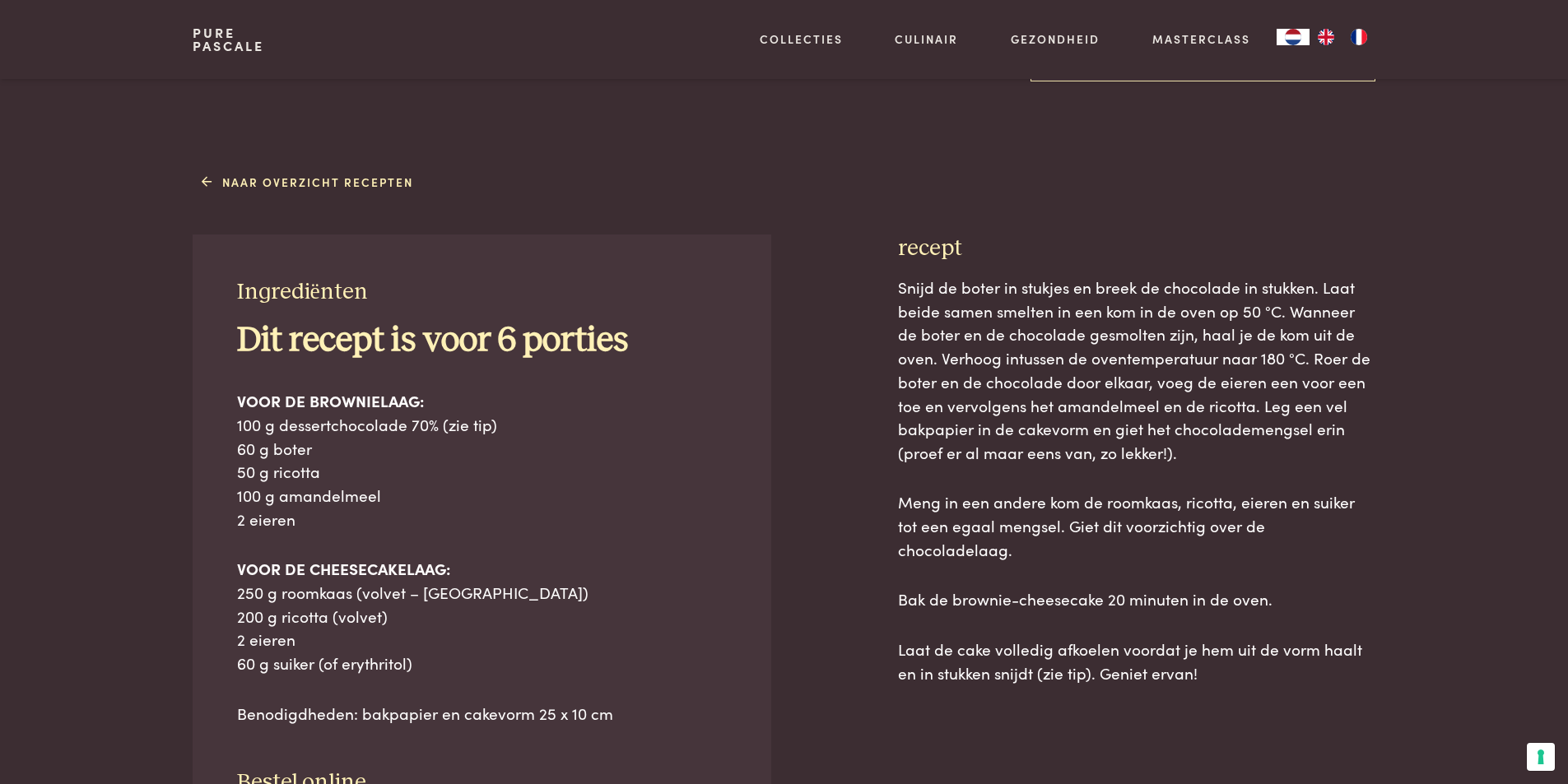
scroll to position [658, 0]
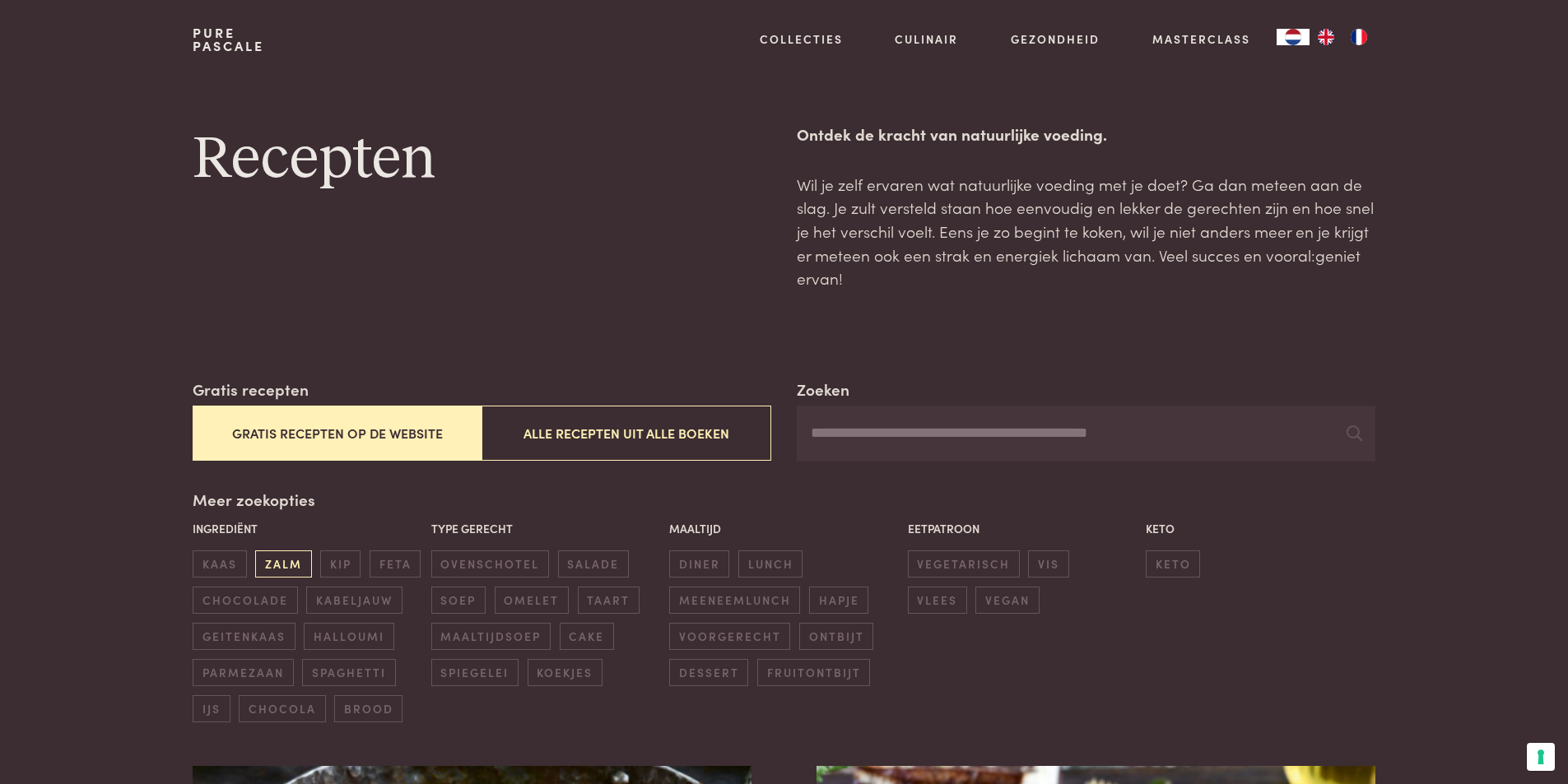
click at [286, 571] on span "zalm" at bounding box center [283, 564] width 56 height 28
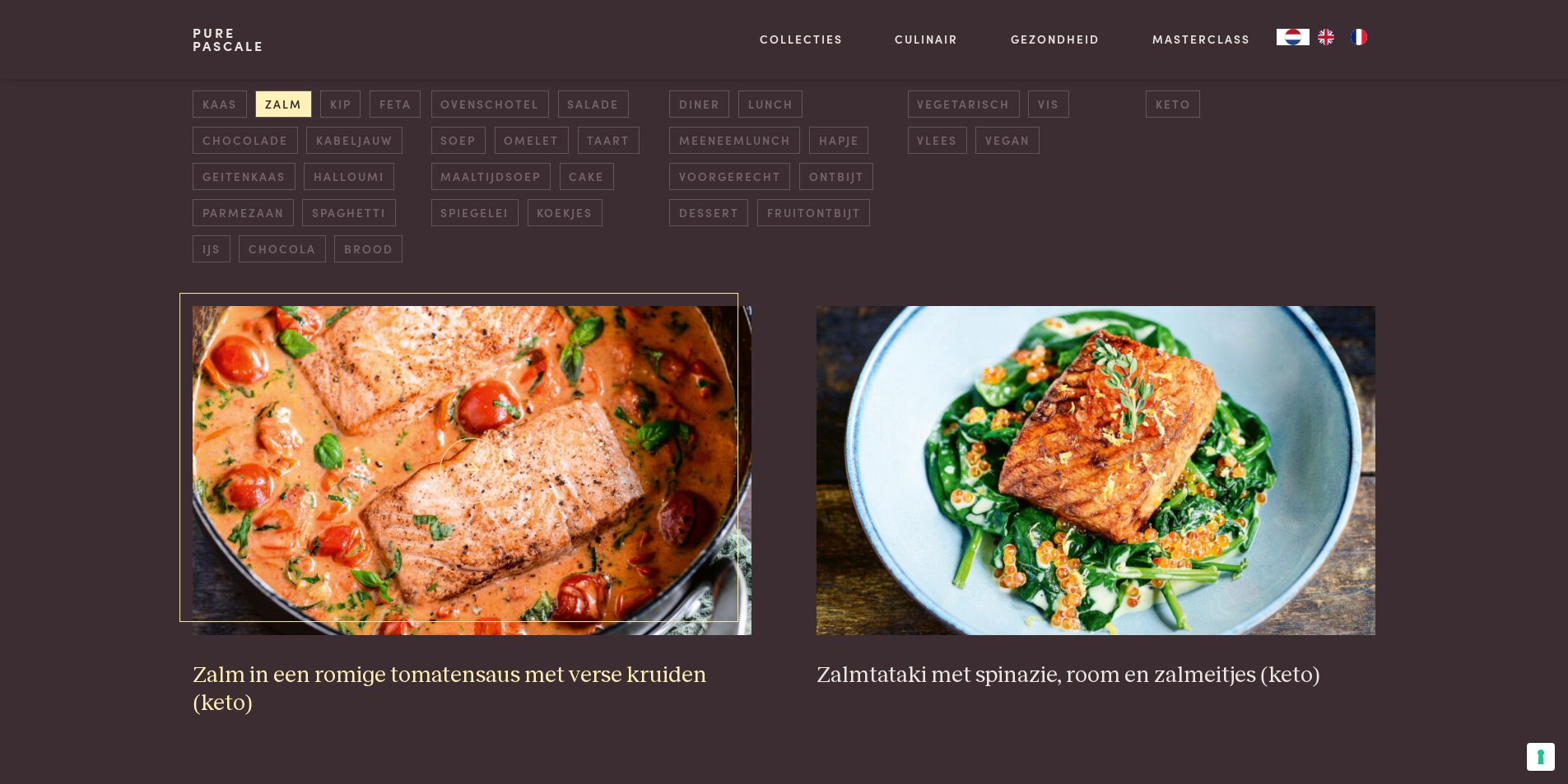
scroll to position [542, 0]
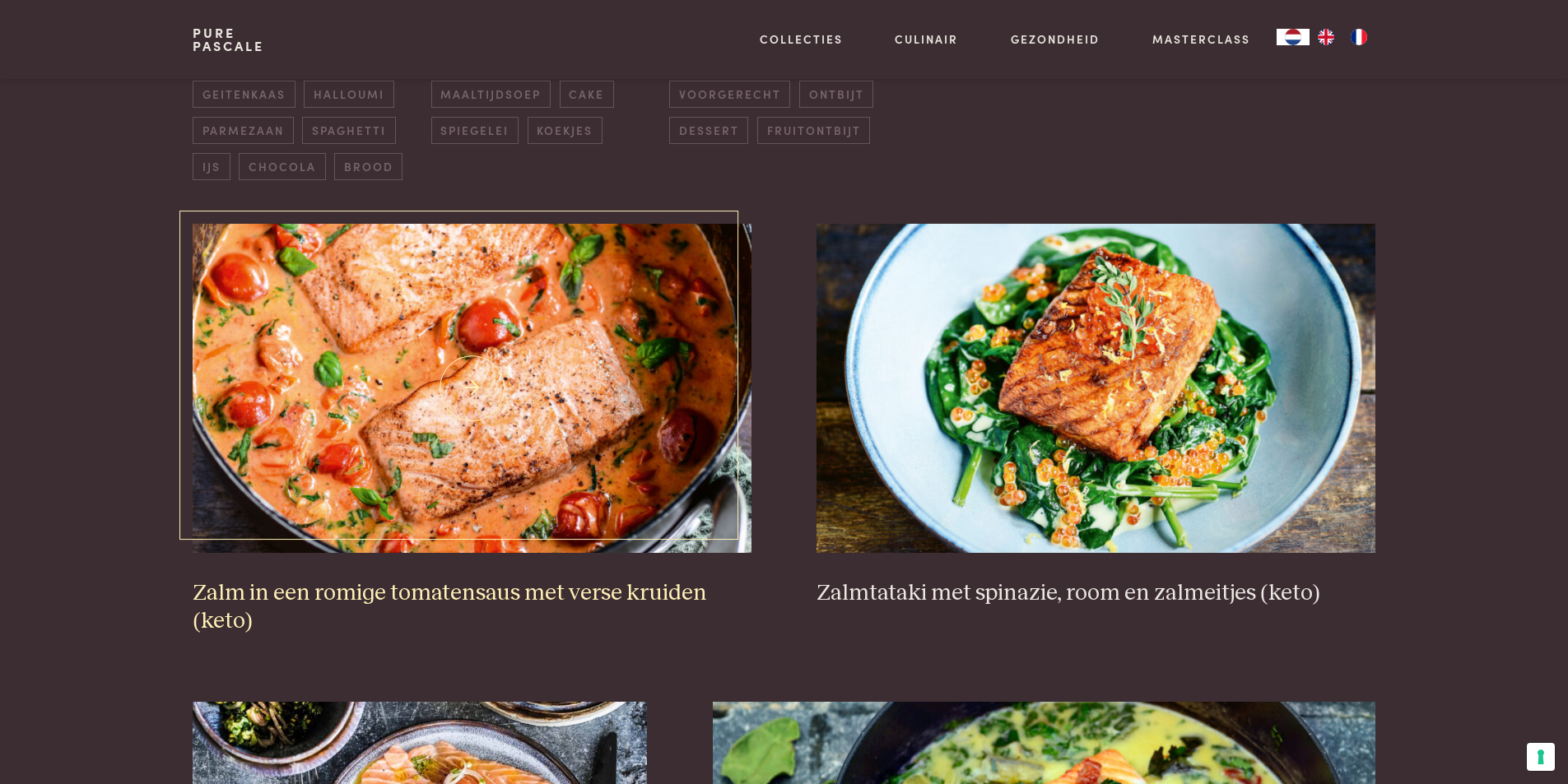
click at [545, 506] on img at bounding box center [472, 388] width 558 height 329
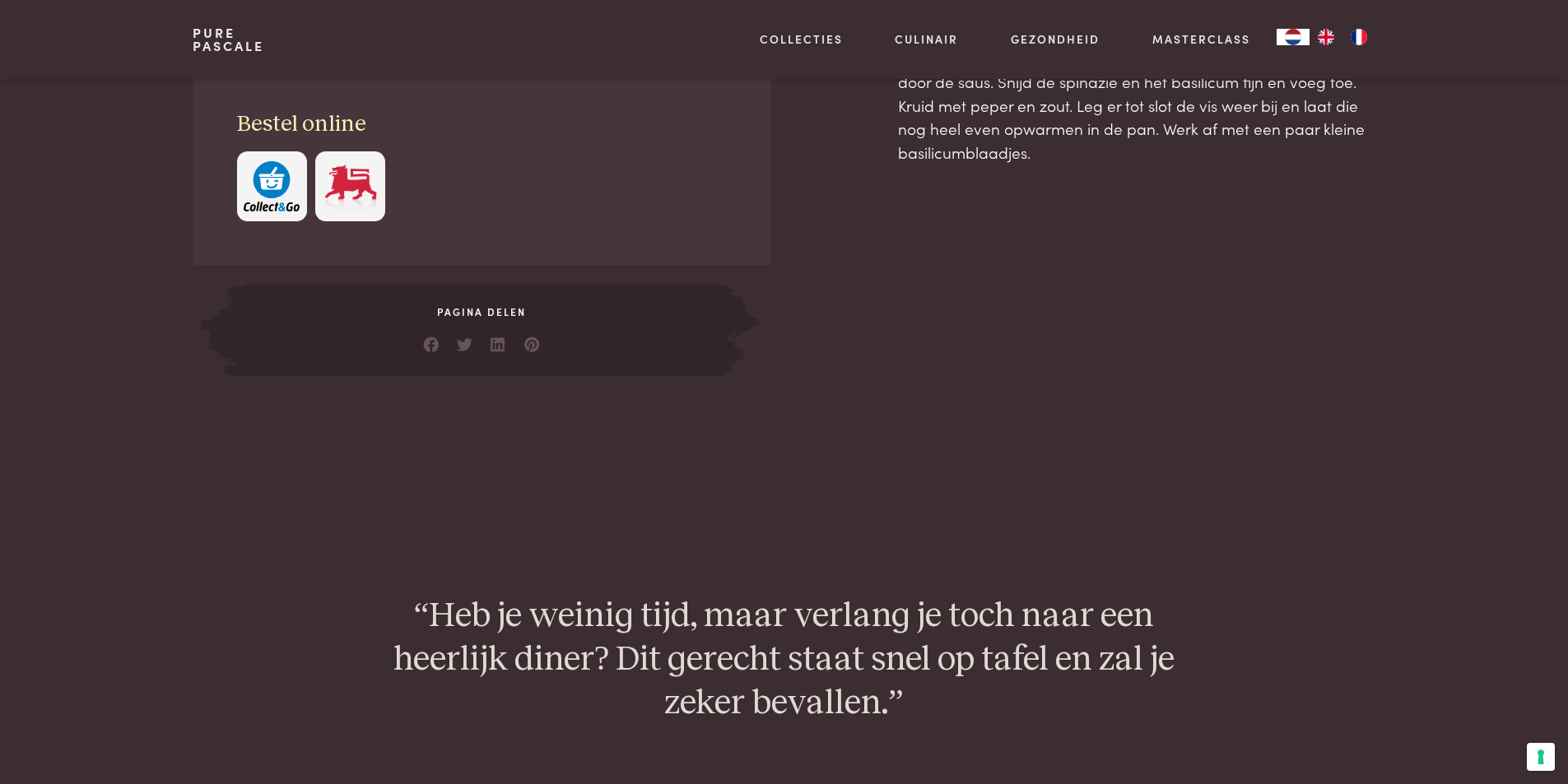
scroll to position [658, 0]
